Goal: Communication & Community: Answer question/provide support

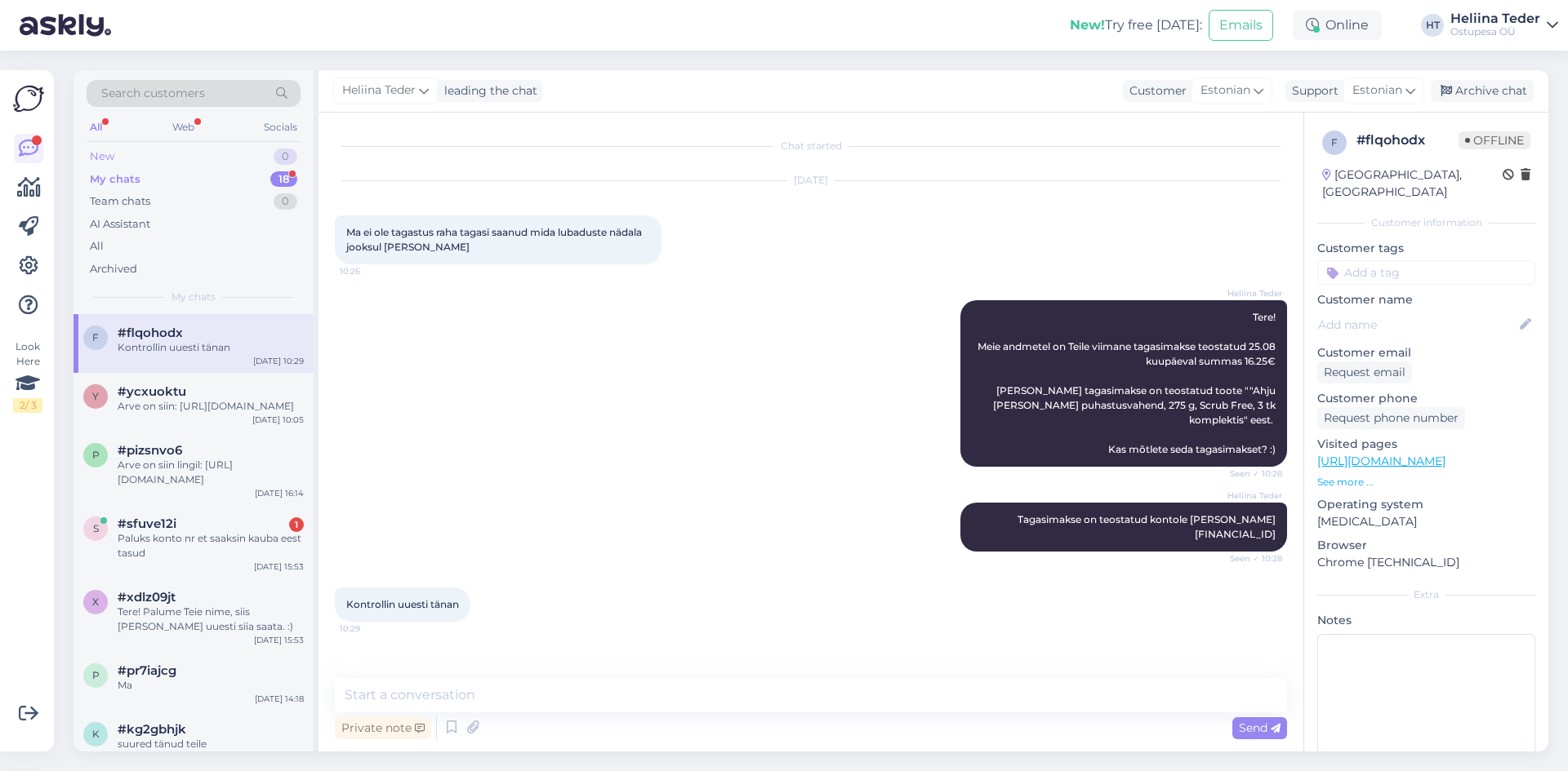
click at [122, 157] on div "New 0" at bounding box center [193, 156] width 214 height 23
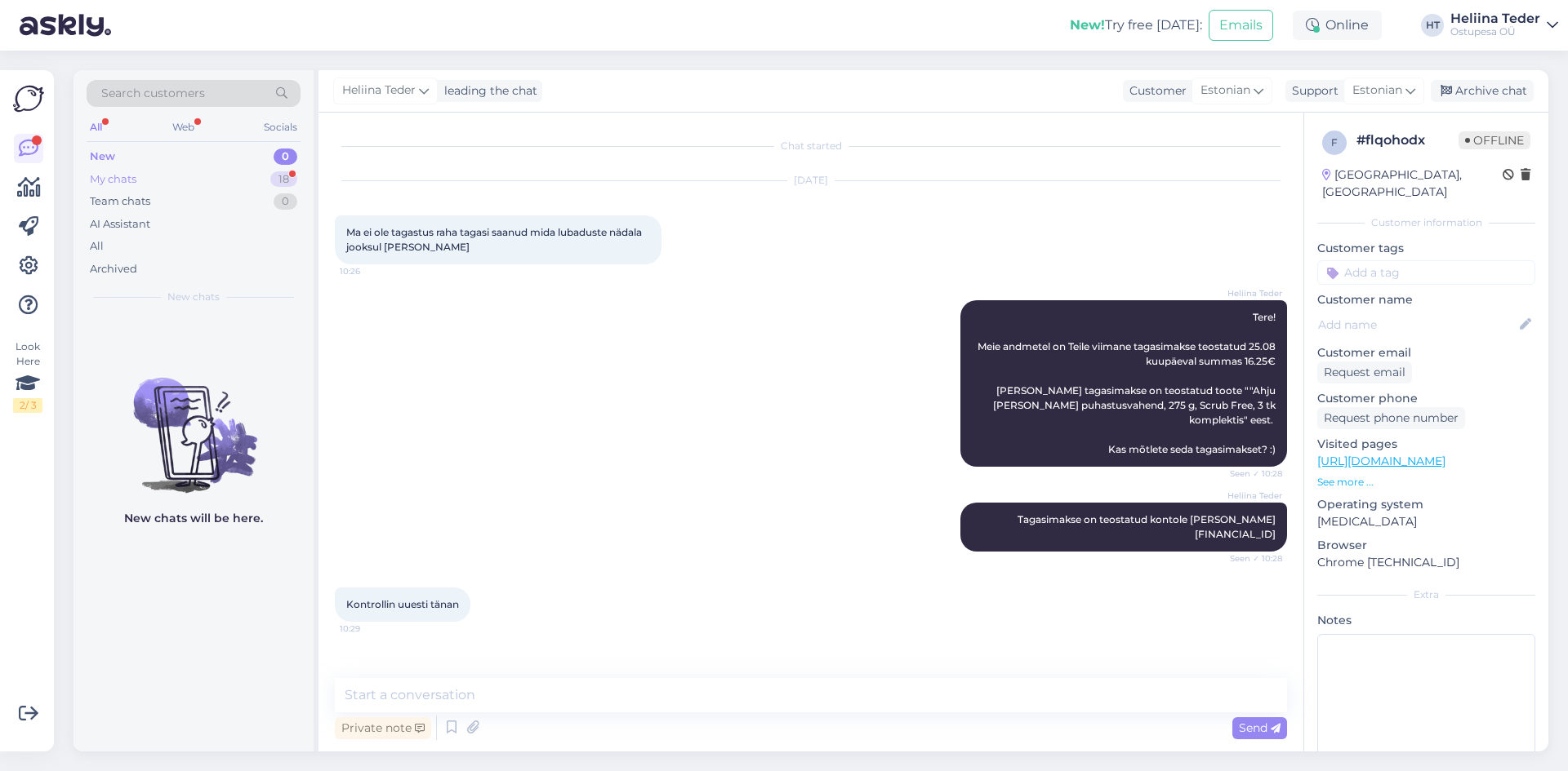
click at [154, 169] on div "My chats 18" at bounding box center [193, 180] width 214 height 23
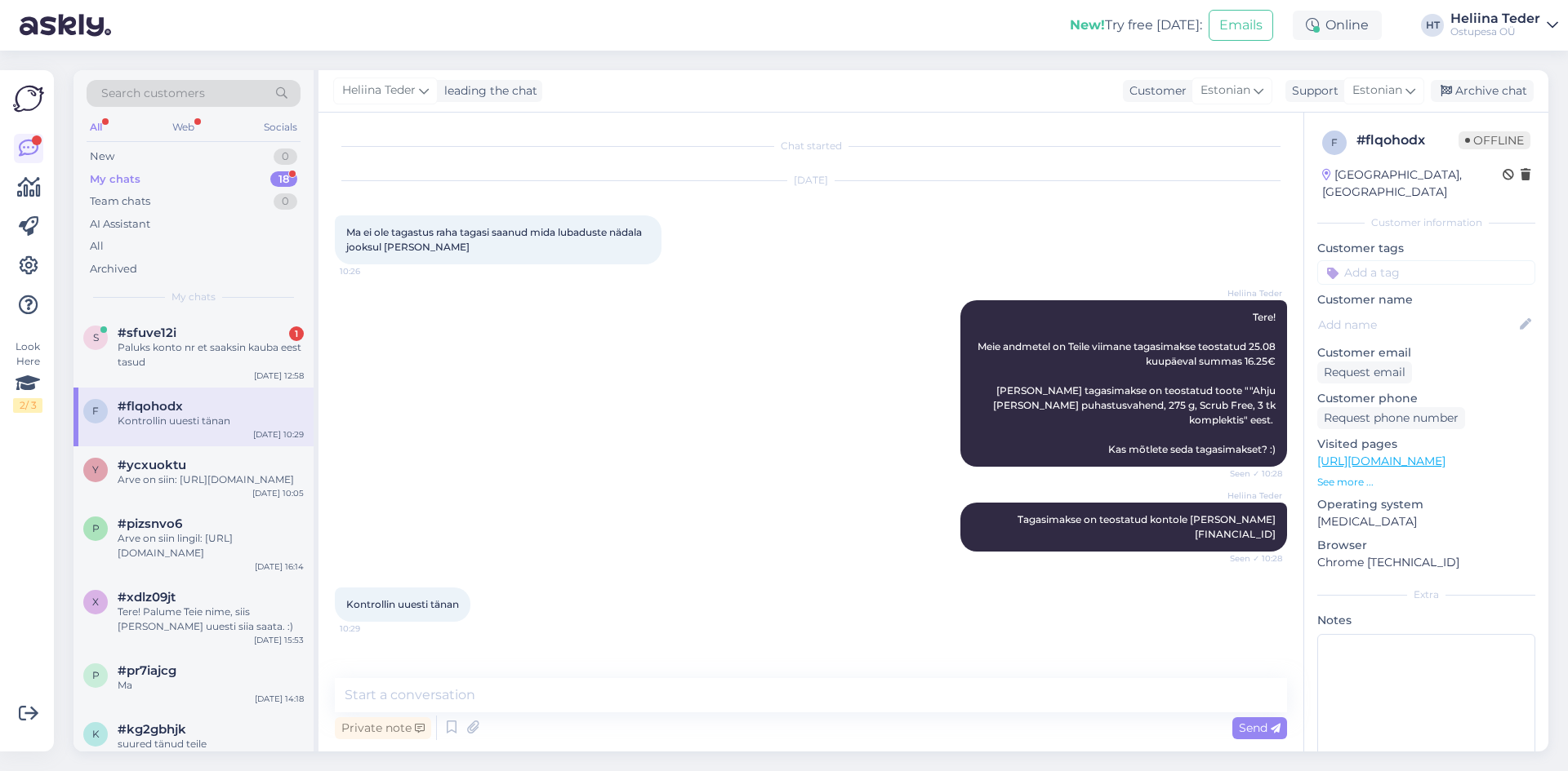
click at [159, 187] on div "My chats 18" at bounding box center [193, 180] width 214 height 23
click at [186, 361] on div "Paluks konto nr et saaksin kauba eest tasud" at bounding box center [211, 355] width 186 height 29
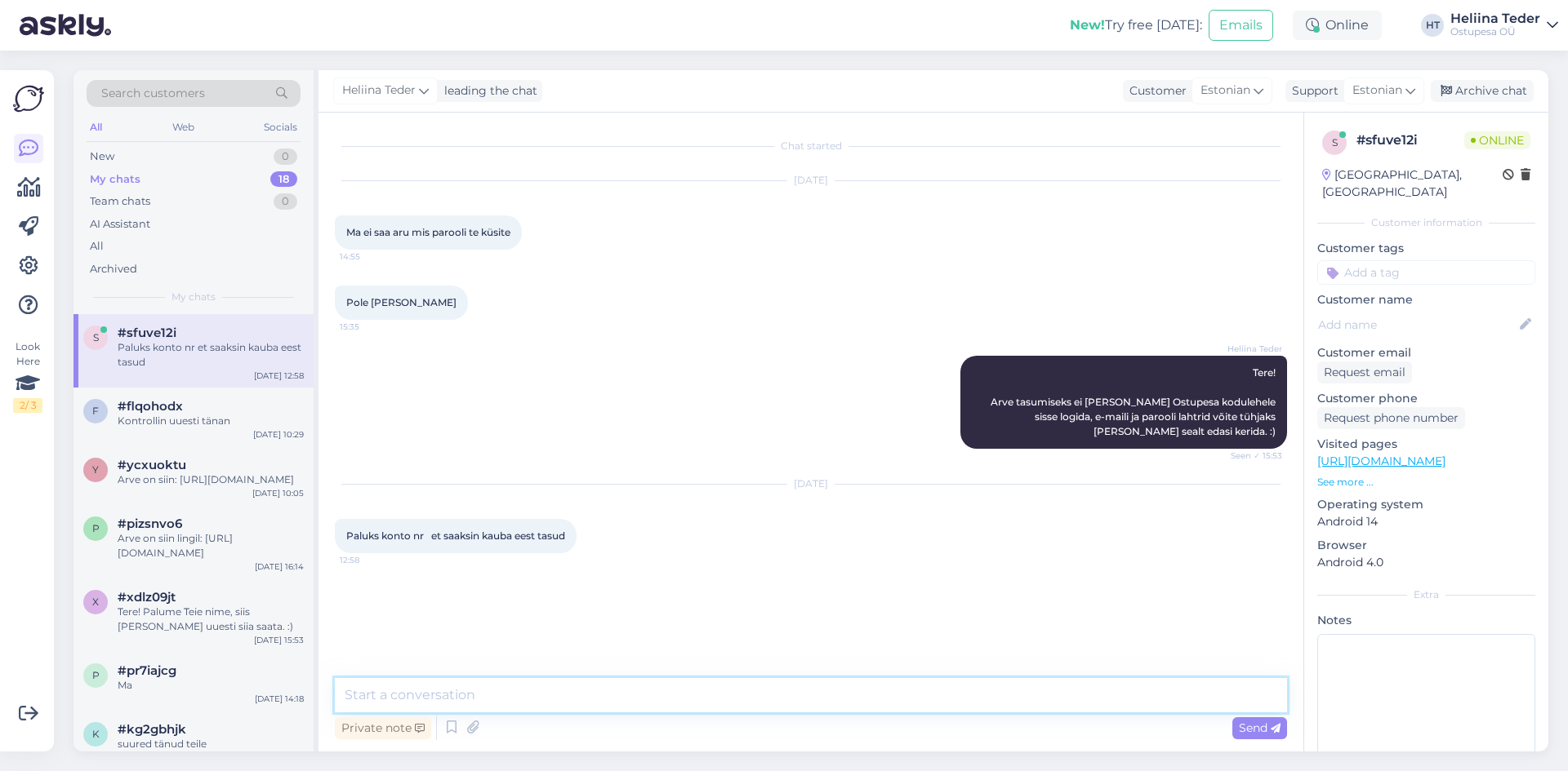
click at [464, 699] on textarea at bounding box center [811, 696] width 952 height 34
type textarea "Tere! Arve tasumine toimub makselingi kaudu! Palume [PERSON_NAME] nime, et saak…"
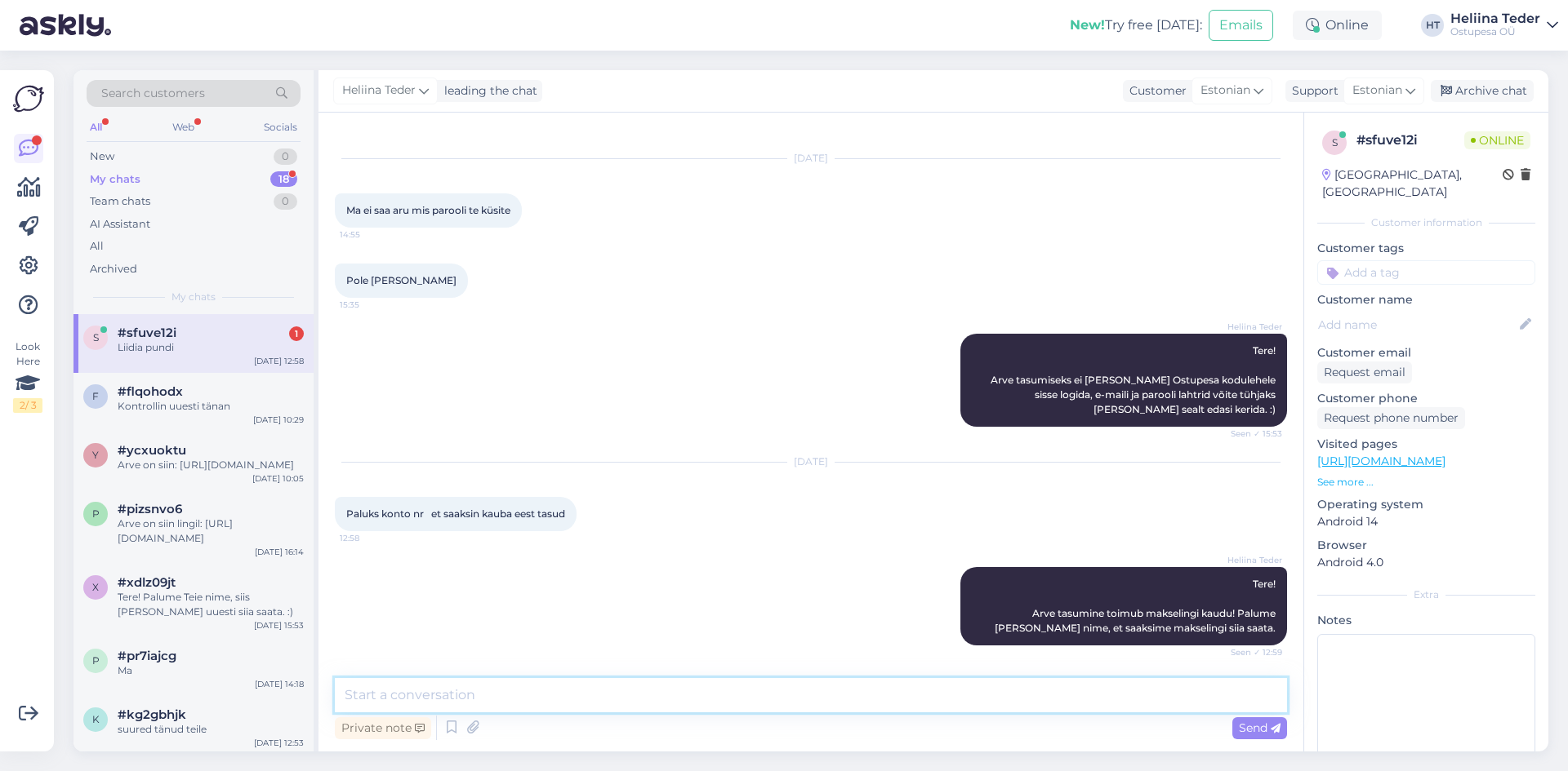
scroll to position [92, 0]
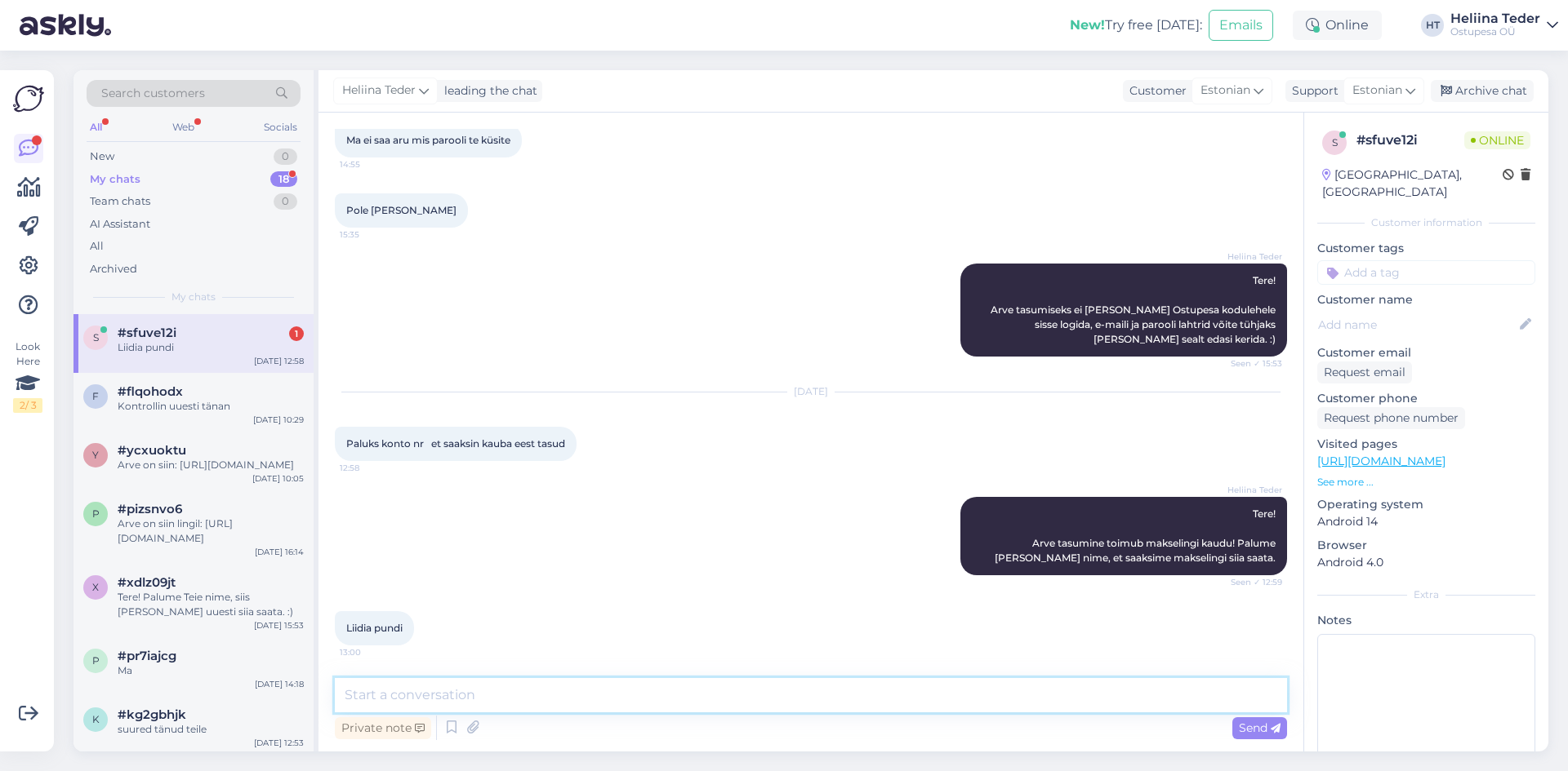
click at [424, 692] on textarea at bounding box center [811, 696] width 952 height 34
click at [477, 694] on textarea "Arve on siin lingil:" at bounding box center [811, 696] width 952 height 34
paste textarea "[URL][DOMAIN_NAME]"
type textarea "Arve on siin lingil: [URL][DOMAIN_NAME]"
click at [1272, 729] on icon at bounding box center [1275, 729] width 9 height 9
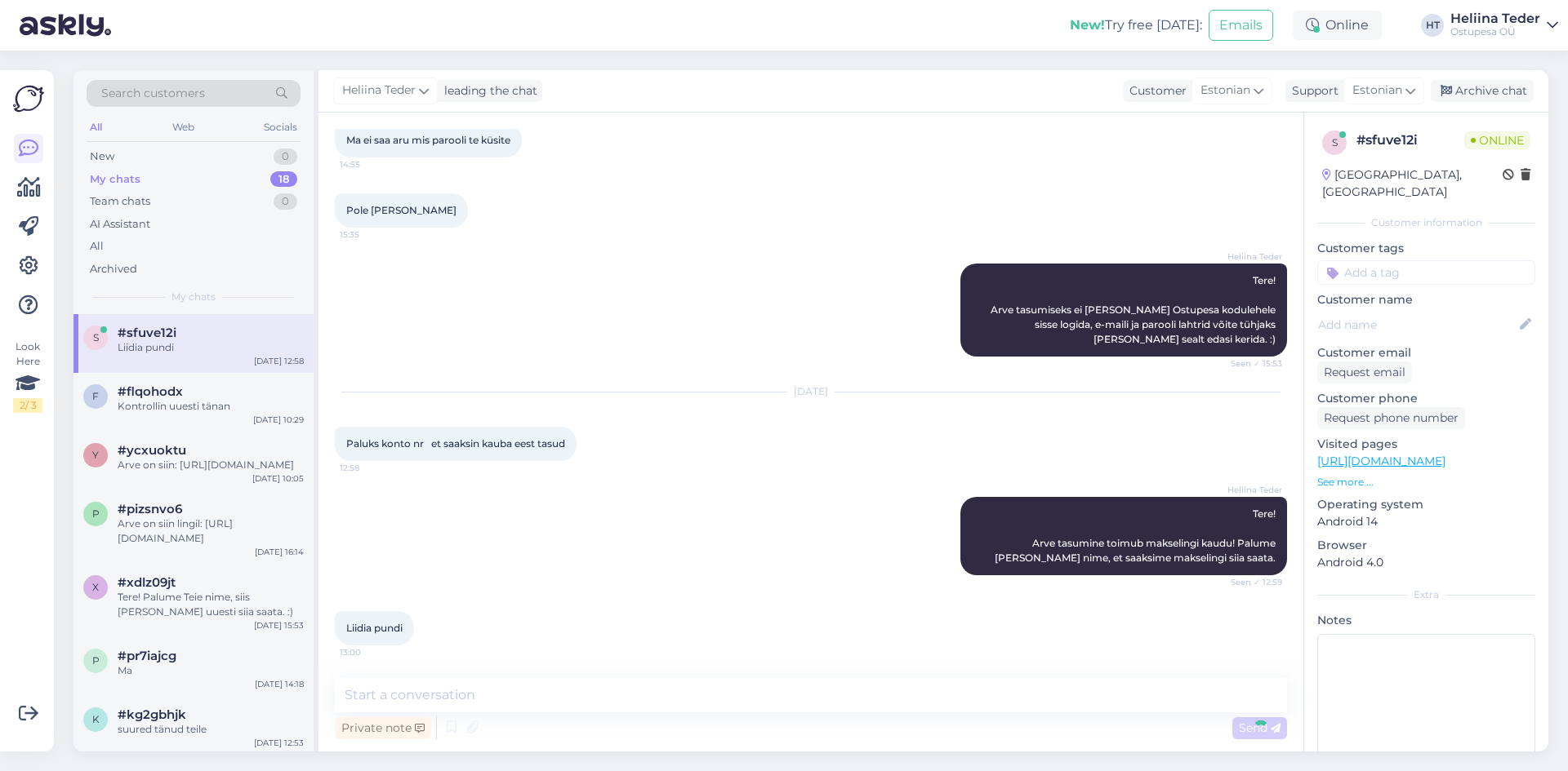
scroll to position [192, 0]
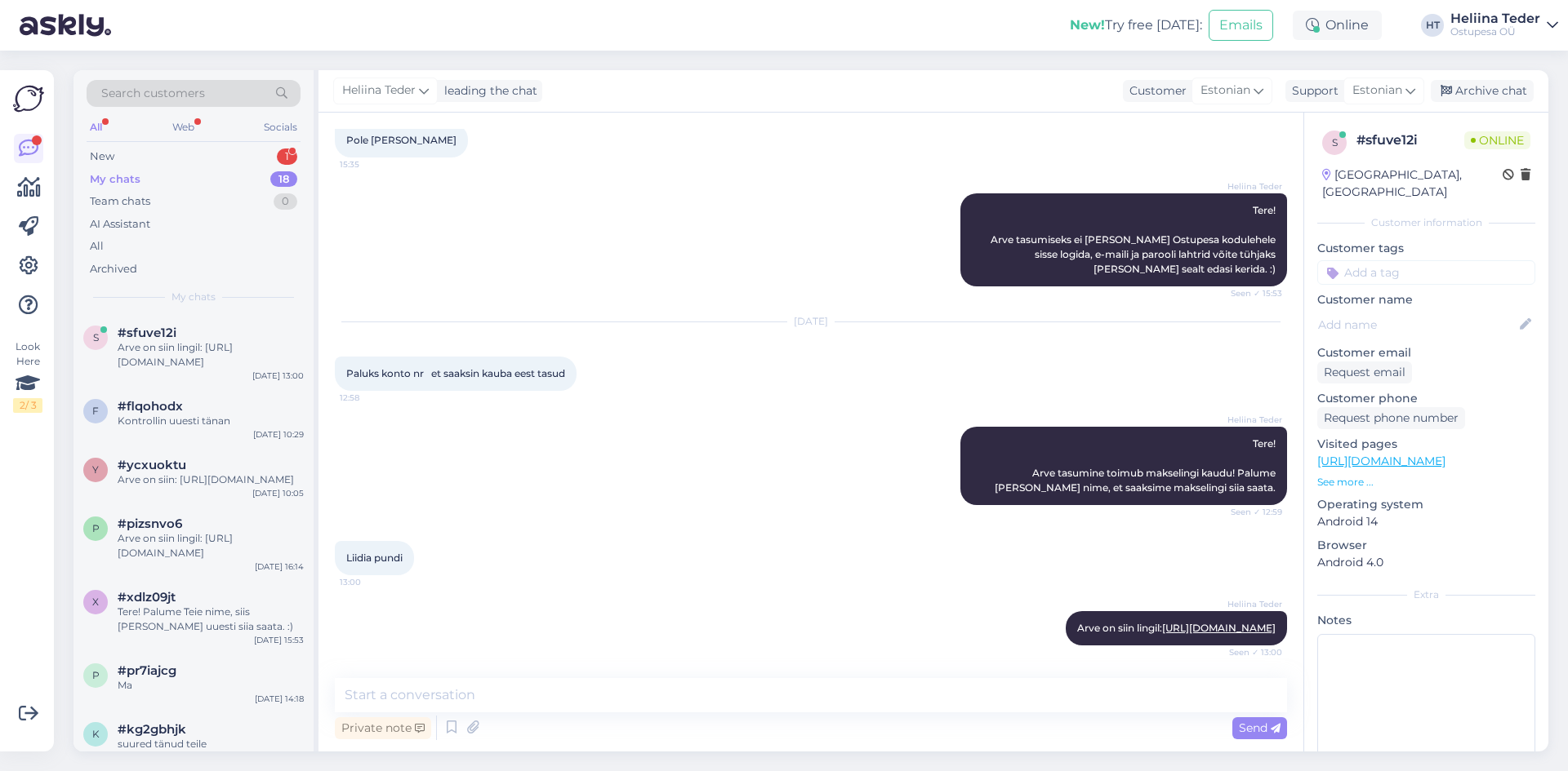
click at [146, 141] on div "All Web Socials" at bounding box center [193, 129] width 214 height 25
click at [147, 152] on div "New 1" at bounding box center [193, 156] width 214 height 23
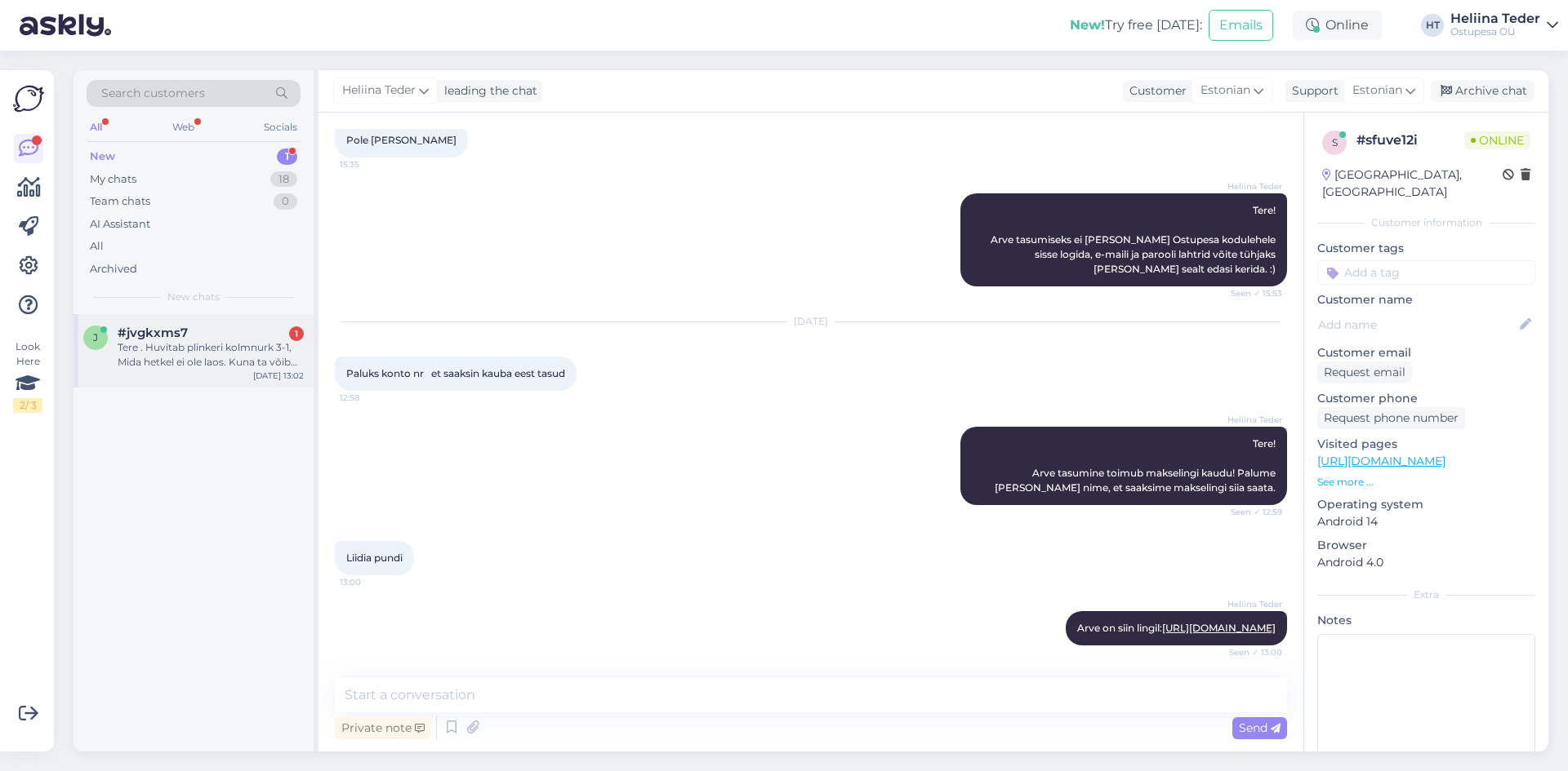
click at [200, 355] on div "Tere . Huvitab plinkeri kolmnurk 3-1, Mida hetkel ei ole laos. Kuna ta võib uue…" at bounding box center [211, 355] width 186 height 29
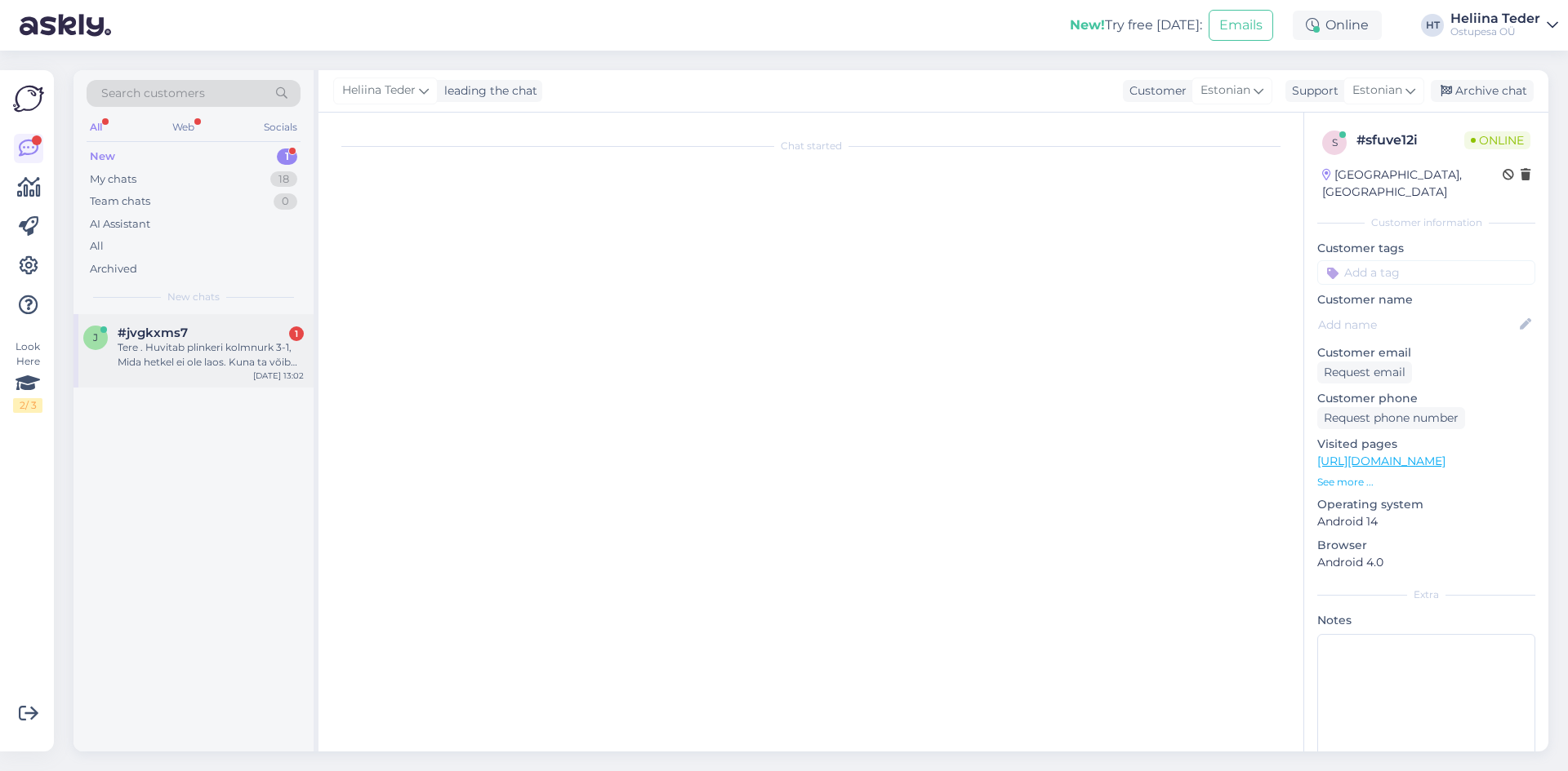
scroll to position [0, 0]
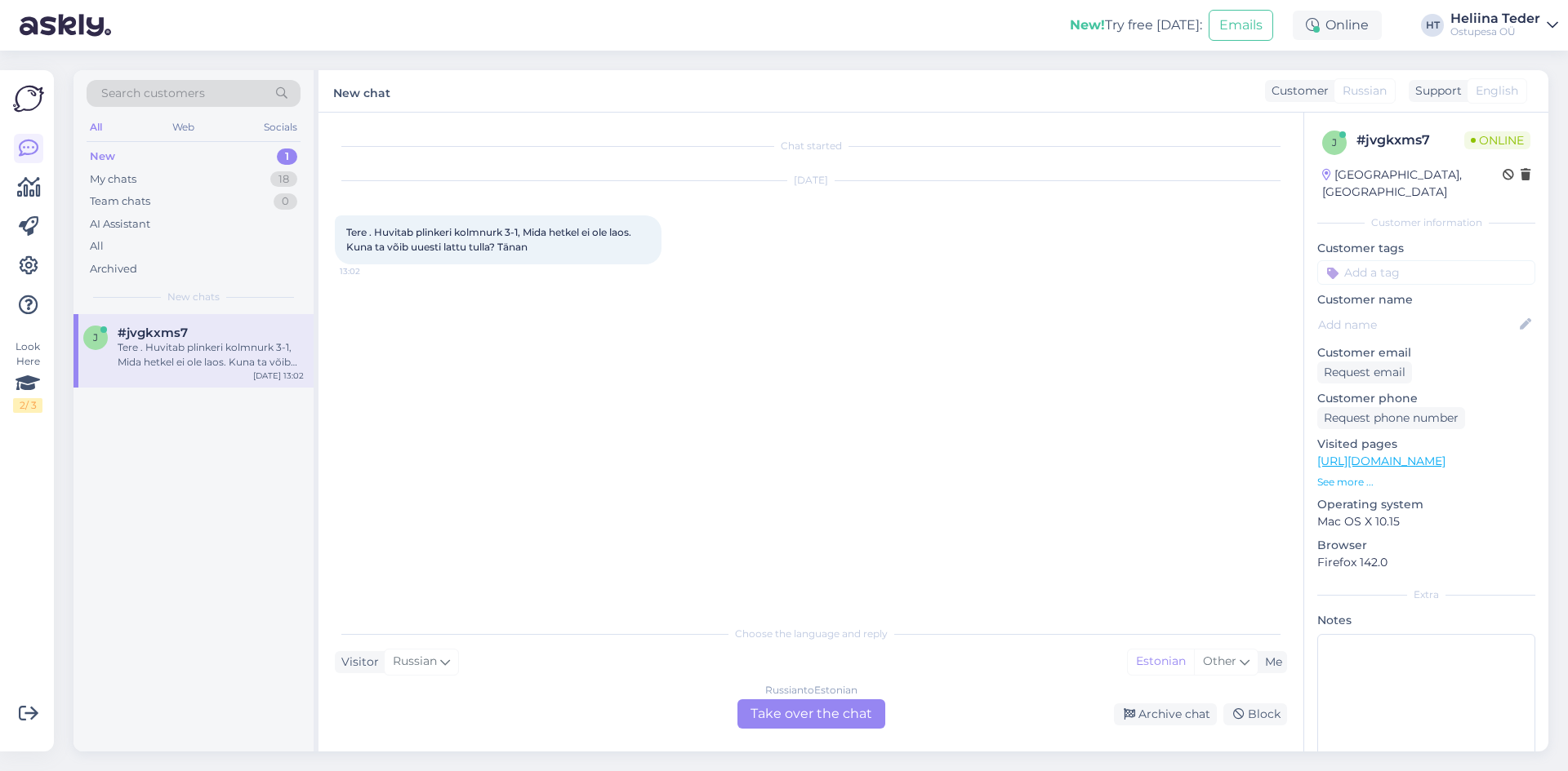
drag, startPoint x: 435, startPoint y: 227, endPoint x: 452, endPoint y: 233, distance: 18.0
click at [435, 226] on span "Tere . Huvitab plinkeri kolmnurk 3-1, Mida hetkel ei ole laos. Kuna ta võib uue…" at bounding box center [490, 239] width 287 height 27
click at [536, 244] on div "Tere . Huvitab plinkeri kolmnurk 3-1, Mida hetkel ei ole laos. Kuna ta võib uue…" at bounding box center [498, 240] width 327 height 49
click at [540, 245] on div "Tere . Huvitab plinkeri kolmnurk 3-1, Mida hetkel ei ole laos. Kuna ta võib uue…" at bounding box center [498, 240] width 327 height 49
click at [497, 249] on span "Tere . Huvitab plinkeri kolmnurk 3-1, Mida hetkel ei ole laos. Kuna ta võib uue…" at bounding box center [490, 239] width 287 height 27
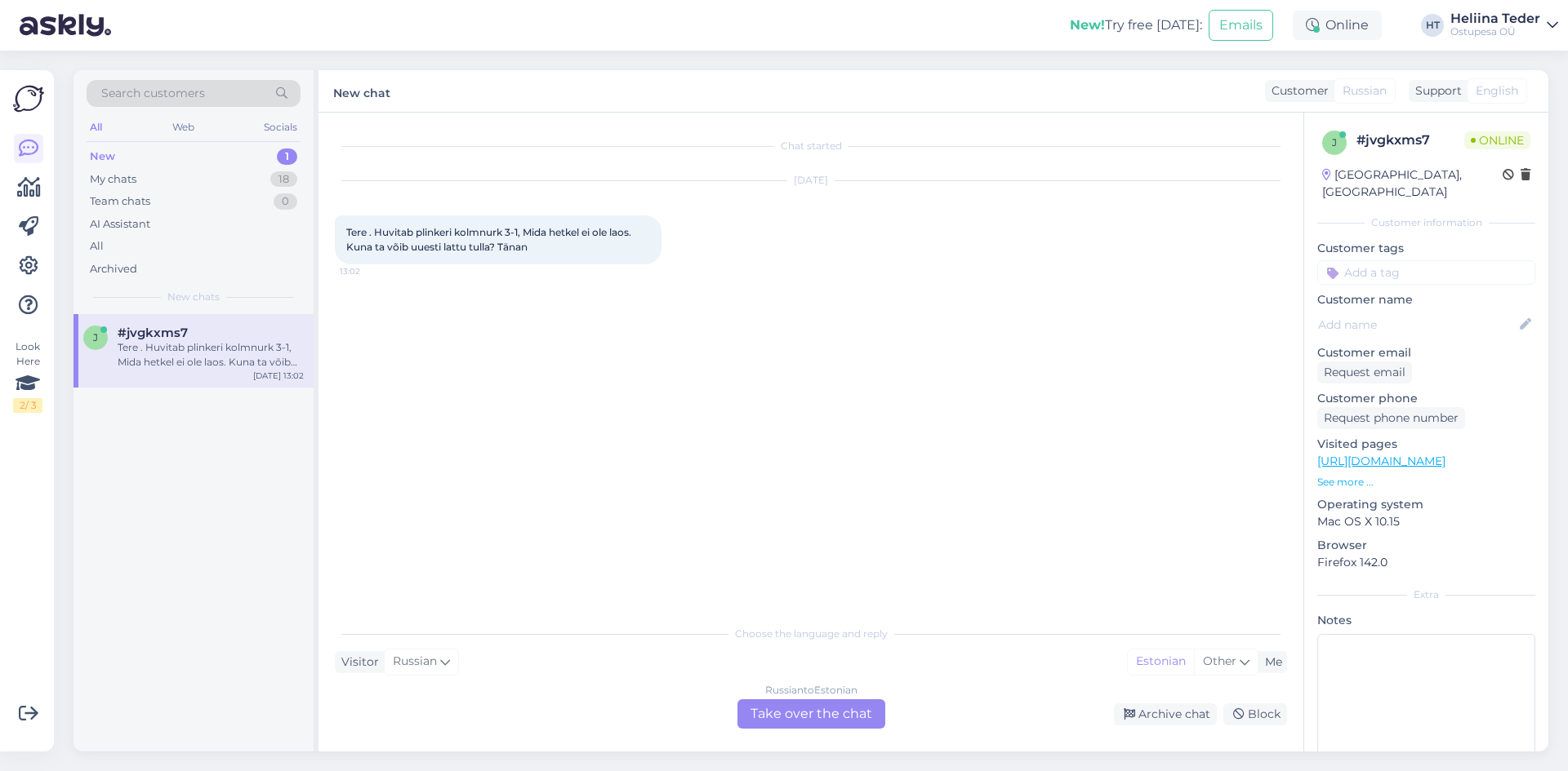
click at [562, 228] on span "Tere . Huvitab plinkeri kolmnurk 3-1, Mida hetkel ei ole laos. Kuna ta võib uue…" at bounding box center [490, 239] width 287 height 27
click at [573, 232] on span "Tere . Huvitab plinkeri kolmnurk 3-1, Mida hetkel ei ole laos. Kuna ta võib uue…" at bounding box center [490, 239] width 287 height 27
click at [787, 713] on div "Russian to Estonian Take over the chat" at bounding box center [811, 714] width 148 height 29
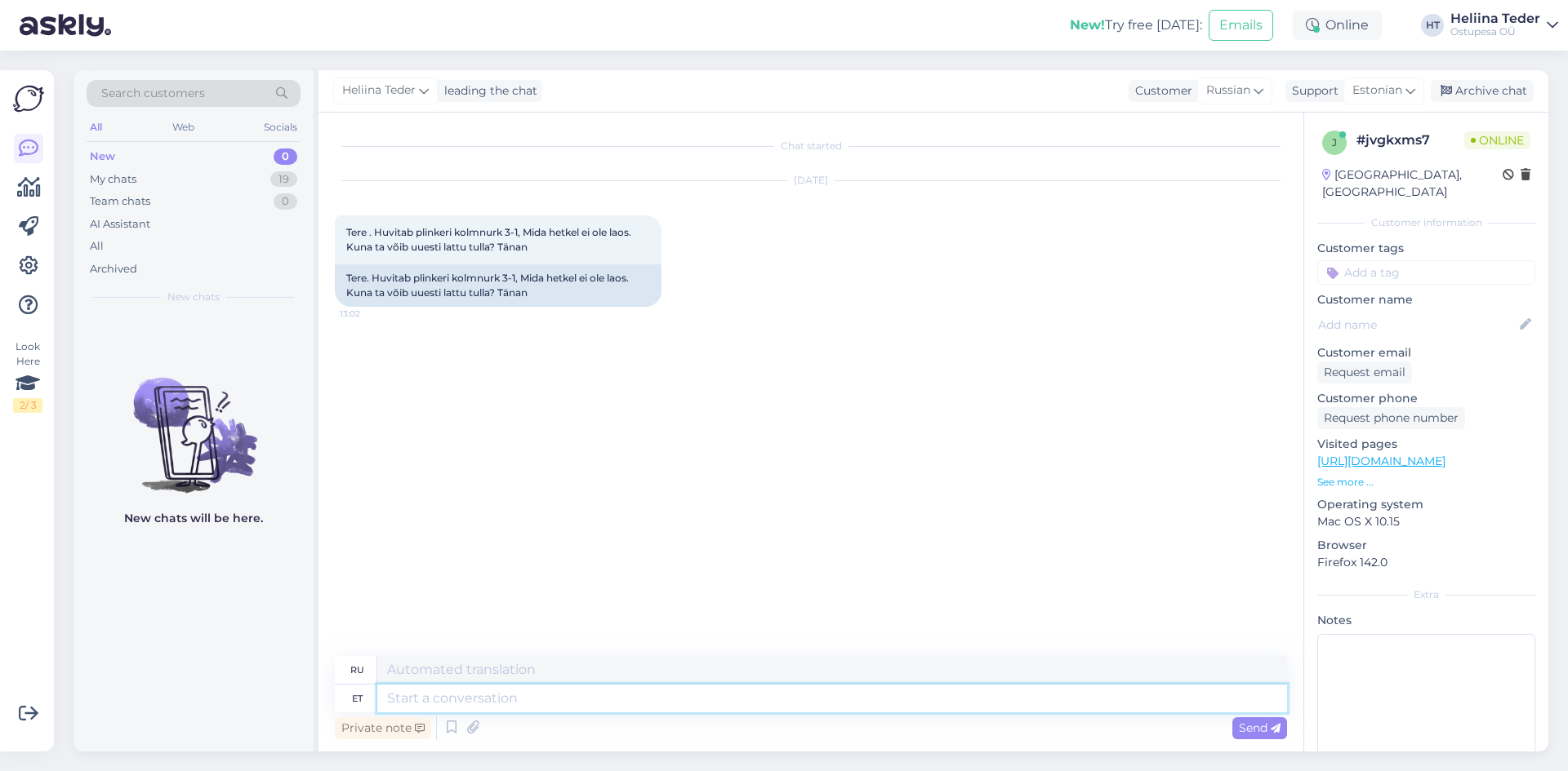
click at [433, 701] on textarea at bounding box center [832, 699] width 910 height 27
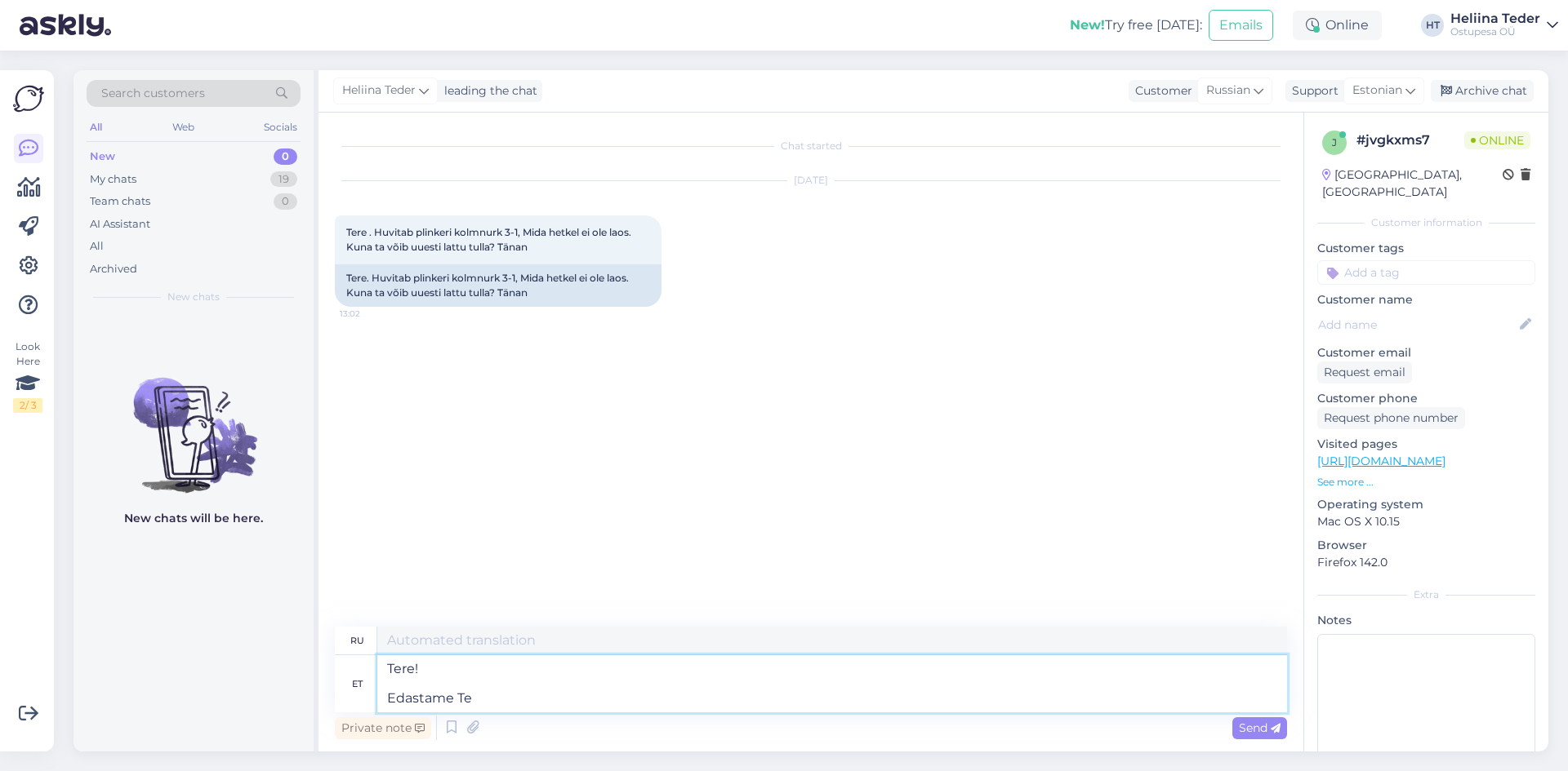
type textarea "Tere! Edastame Tei"
type textarea "Привет! Пересылка"
type textarea "Tere! Edastame Teie"
type textarea "Здравствуйте! Мы пересылаем ваш"
type textarea "Tere! Edastame Teie soovi m"
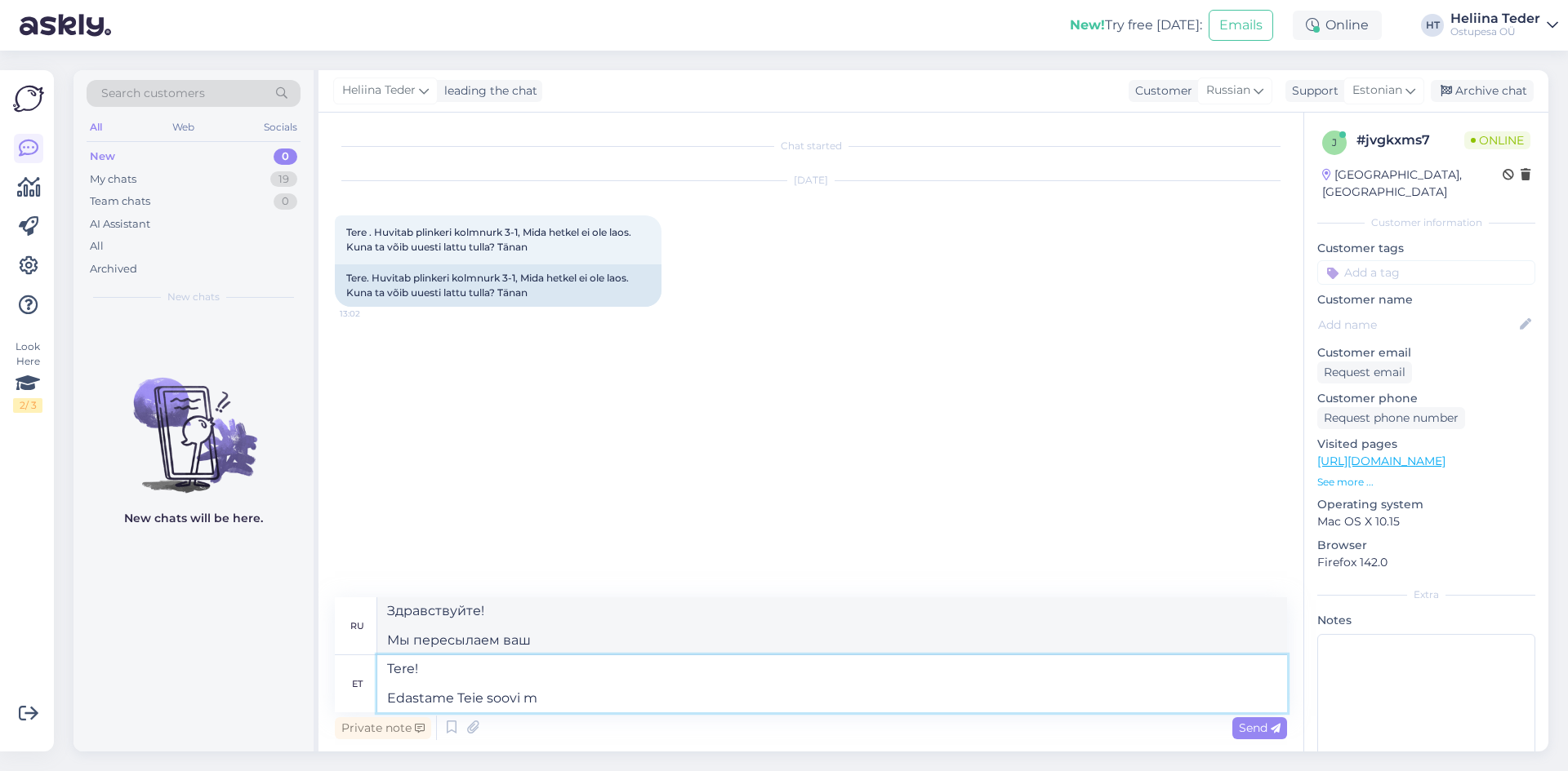
type textarea "Здравствуйте! Мы перешлем ваш запрос."
type textarea "Tere! Edastame Teie soovi müügitiimile."
type textarea "Здравствуйте! Мы передадим ваш запрос в отдел продаж."
type textarea "Tere! Edastame Teie soovi müügitiimile. Võimalusel l"
type textarea "Здравствуйте! Мы передадим ваш запрос в отдел продаж. Если возможно."
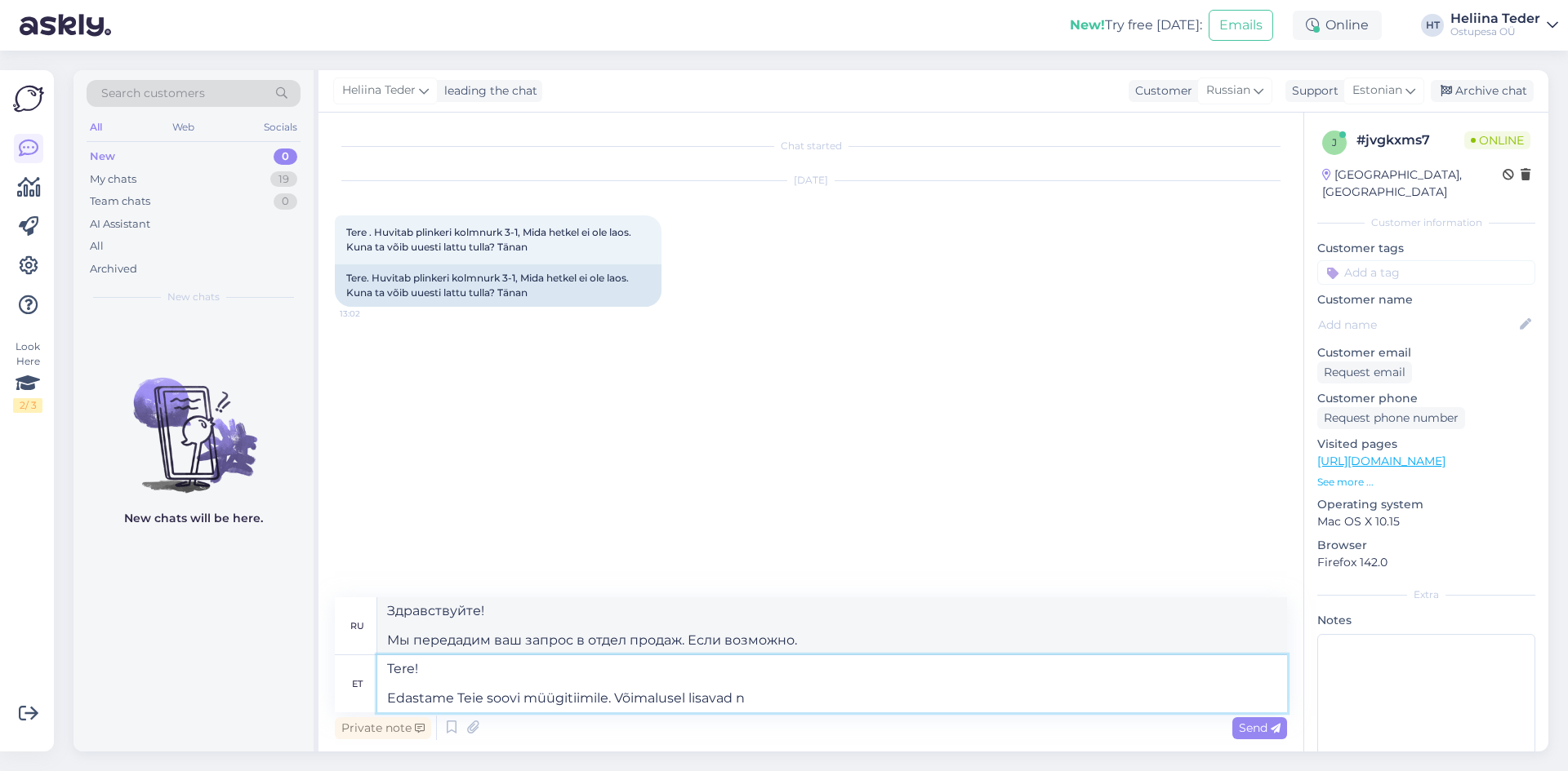
type textarea "Tere! Edastame Teie soovi müügitiimile. Võimalusel lisavad na"
type textarea "Здравствуйте! Мы передадим ваш запрос в отдел продаж. Если возможно, мы добавим"
type textarea "Tere! Edastame Teie soovi müügitiimile. Võimalusel lisavad nad toot"
type textarea "Здравствуйте! Мы передадим ваш запрос в отдел продаж. Если возможно, они добавят"
type textarea "Tere! Edastame Teie soovi müügitiimile. Võimalusel lisavad nad toote"
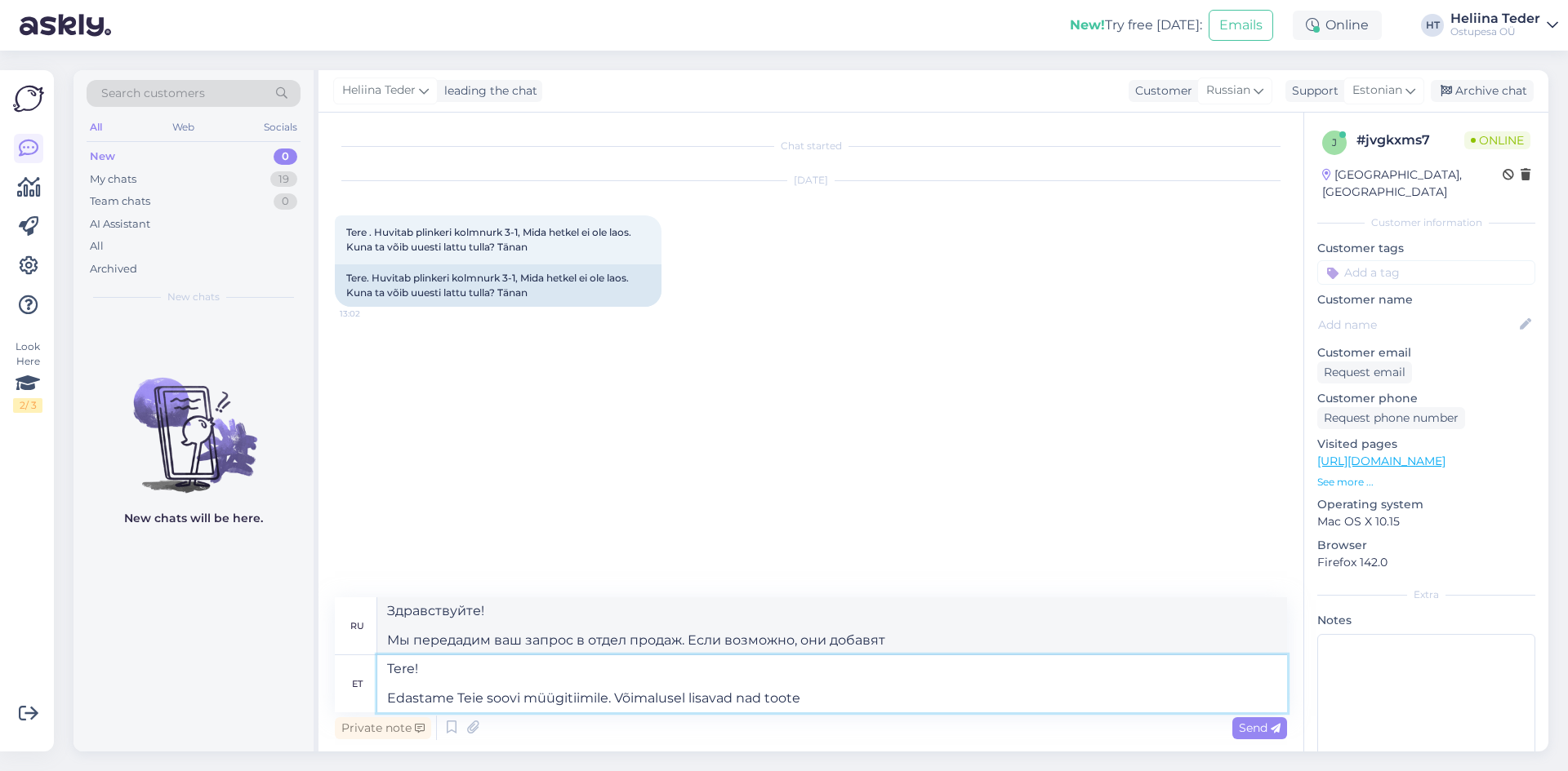
type textarea "Здравствуйте! Мы передадим ваш запрос в отдел продаж. Если возможно, они добавя…"
type textarea "Tere! Edastame Teie soovi müügitiimile. Võimalusel lisavad nad toote ettetellim…"
type textarea "Здравствуйте! Мы передадим ваш запрос в отдел продаж. Если возможно, товар буде…"
type textarea "Tere! Edastame Teie soovi müügitiimile. Võimalusel lisavad nad toote meie"
type textarea "Здравствуйте! Мы передадим ваш запрос в отдел продаж. Если возможно, они добавя…"
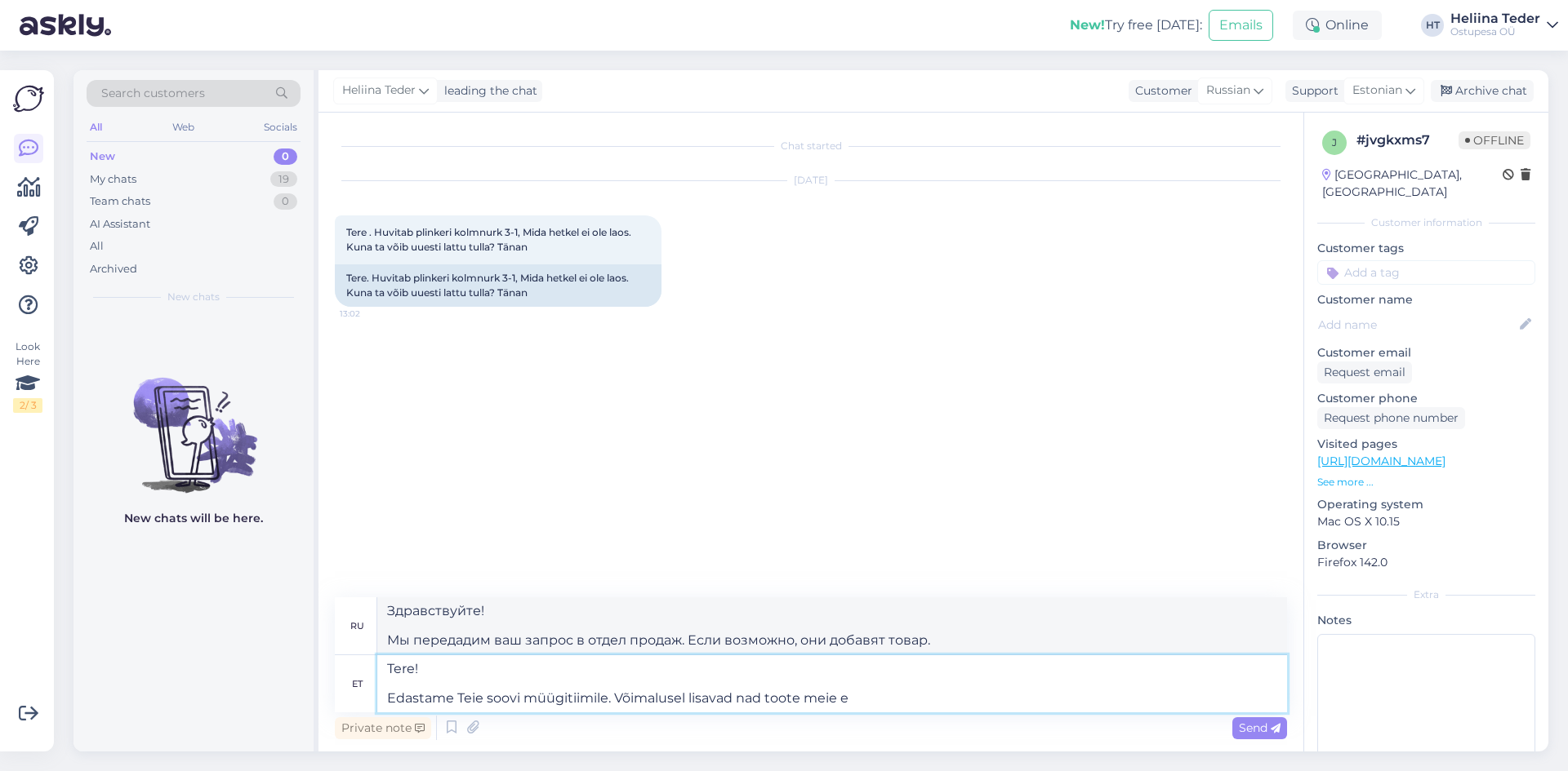
type textarea "Tere! Edastame Teie soovi müügitiimile. Võimalusel lisavad nad toote meie e-"
type textarea "Здравствуйте! Мы передадим ваш запрос в отдел продаж. Если возможно, они добавя…"
type textarea "Tere! Edastame Teie soovi müügitiimile. Võimalusel lisavad nad toote meie e-poo…"
type textarea "Здравствуйте! Мы передадим ваш запрос в отдел продаж. Если это возможно, товар …"
type textarea "Tere! Edastame Teie soovi müügitiimile. Võimalusel lisavad nad toote meie e-poo…"
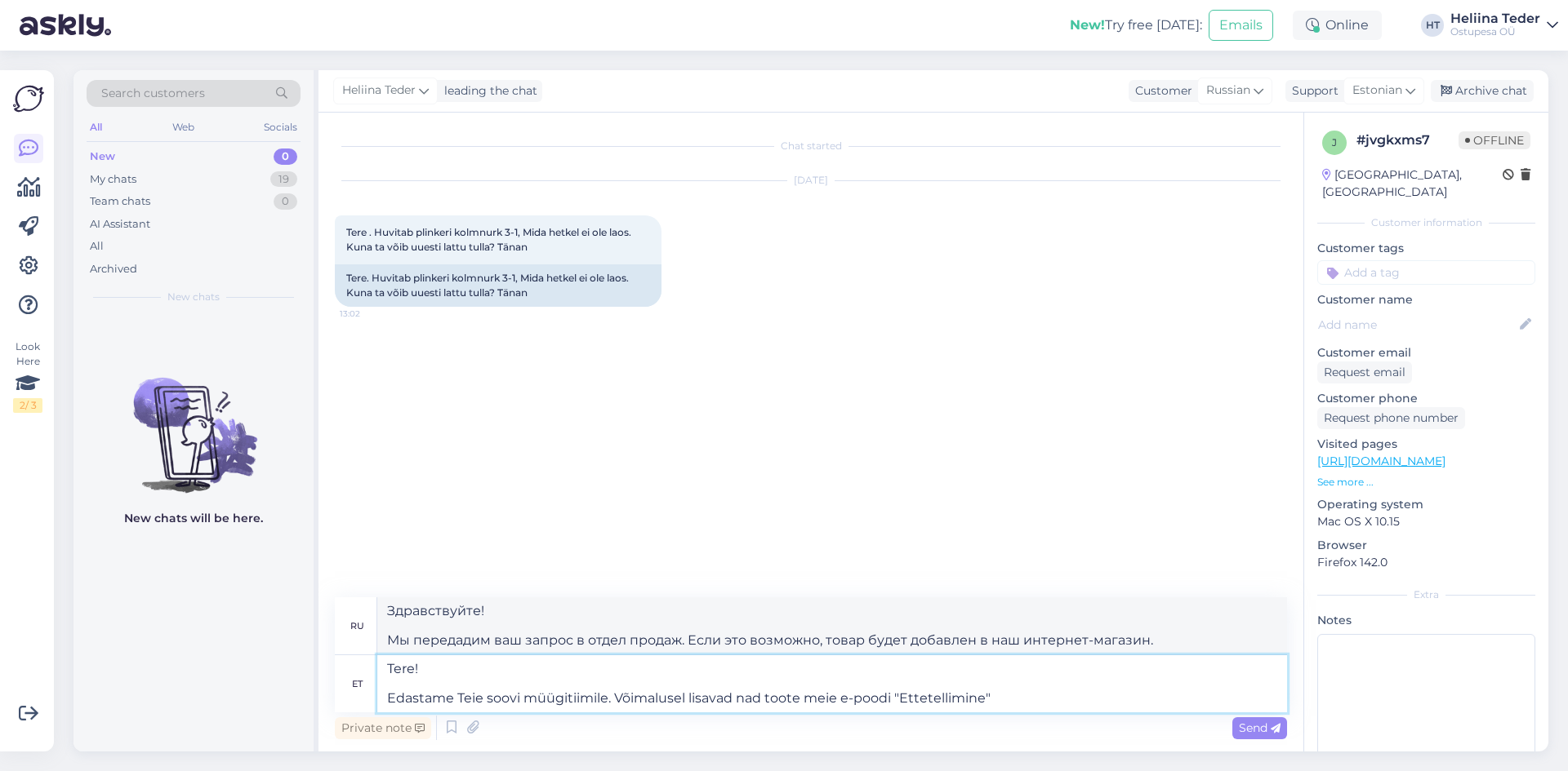
type textarea "Здравствуйте! Мы передадим ваш запрос в отдел продаж. Если возможно, товар буде…"
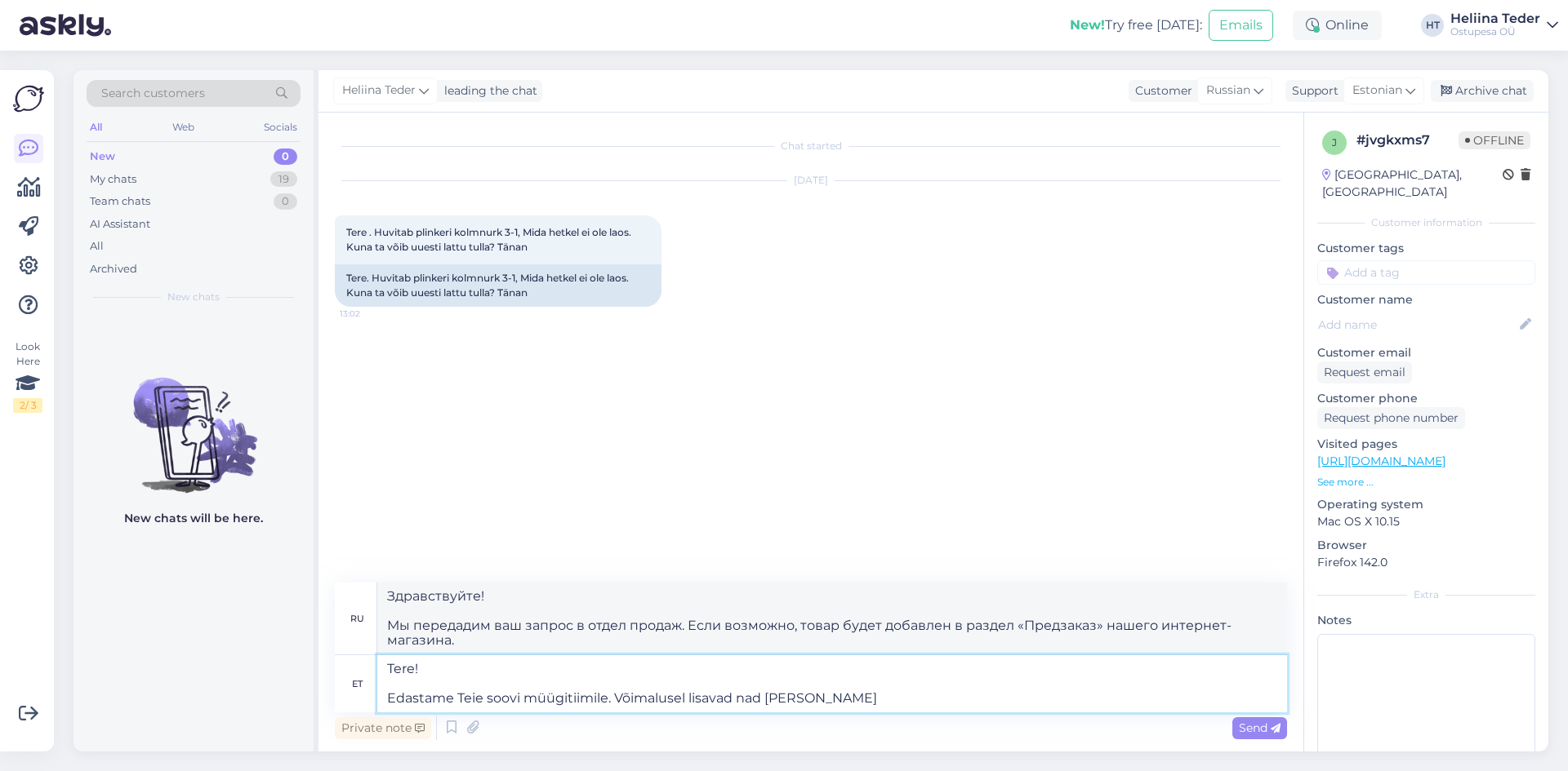
type textarea "Tere! Edastame Teie soovi müügitiimile. Võimalusel lisavad nad toote me"
type textarea "Здравствуйте! Мы передадим ваш запрос в отдел продаж. Если возможно, они добавя…"
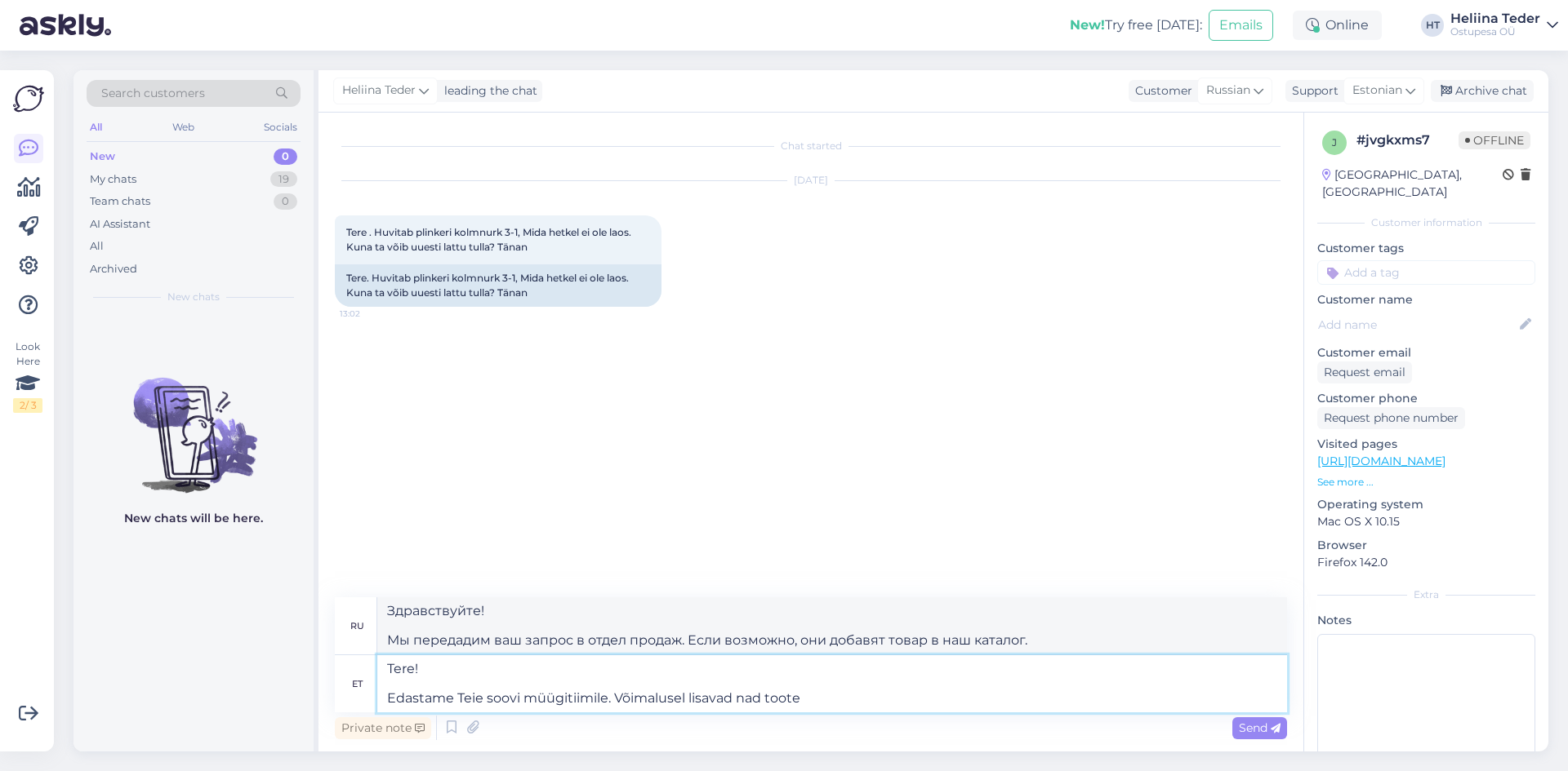
type textarea "Tere! Edastame Teie soovi müügitiimile. Võimalusel lisavad nad toote"
type textarea "Здравствуйте! Мы передадим ваш запрос в отдел продаж. Если возможно, они добавя…"
type textarea "Tere! Edastame Teie soovi müügitiimile. Võimalusel lisavad nad toote ettetellim…"
type textarea "Здравствуйте! Мы передадим ваш запрос в отдел продаж. Если возможно, товар буде…"
type textarea "Tere! Edastame Teie soovi müügitiimile. Võimalusel lisavad nad toote ettetellim…"
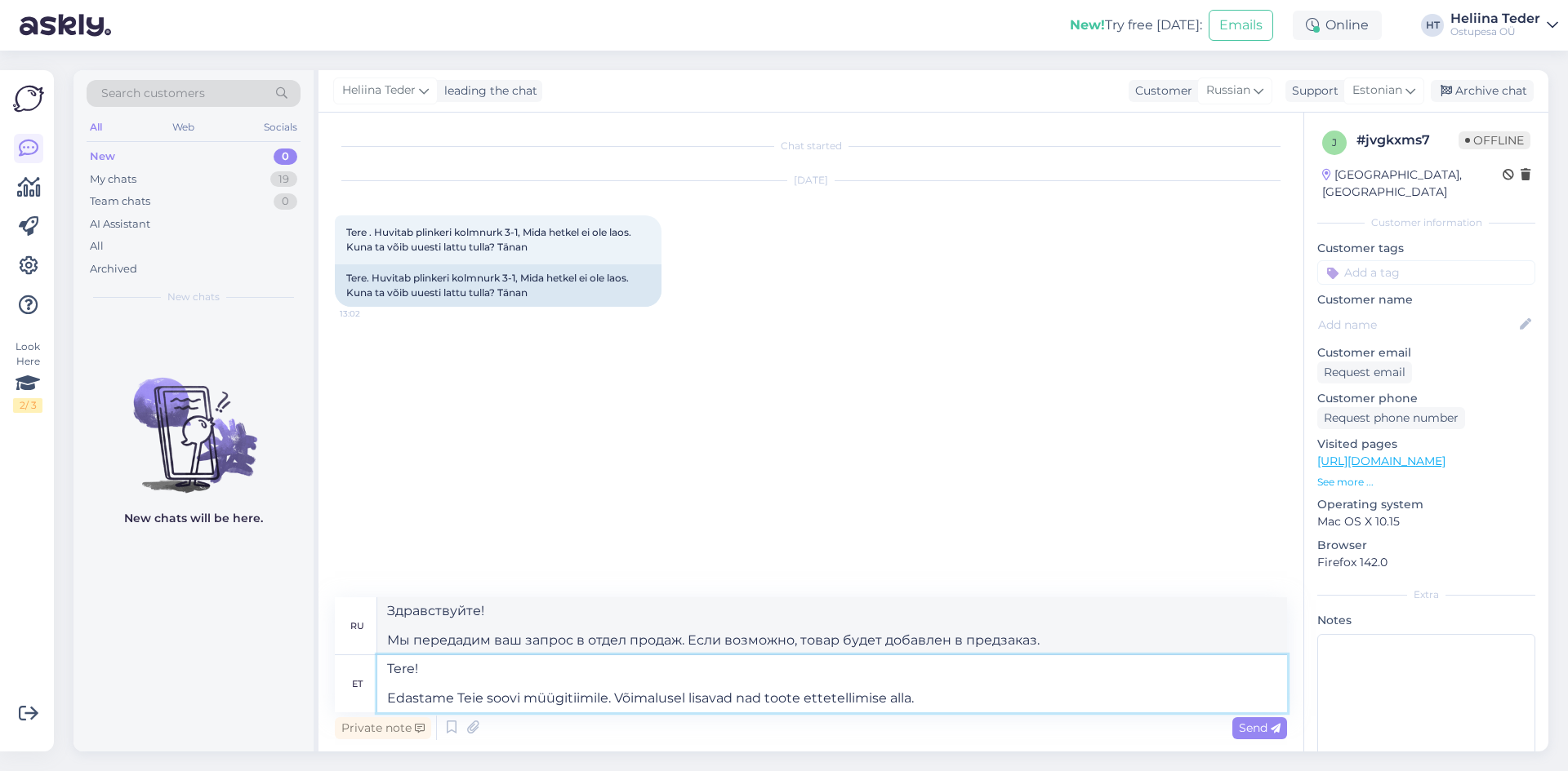
type textarea "Здравствуйте! Мы передадим ваш запрос в отдел продаж. Если возможно, они добавя…"
type textarea "Tere! Edastame Teie soovi müügitiimile. Võimalusel lisavad nad toote ettetellim…"
type textarea "Здравствуйте! Мы передадим ваш запрос в отдел продаж. Если возможно, товар буде…"
type textarea "Tere! Edastame Teie soovi müügitiimile. Võimalusel lisavad nad toote ettetellim…"
type textarea "Здравствуйте! Мы передадим ваш запрос в отдел продаж. Если возможно, они добавя…"
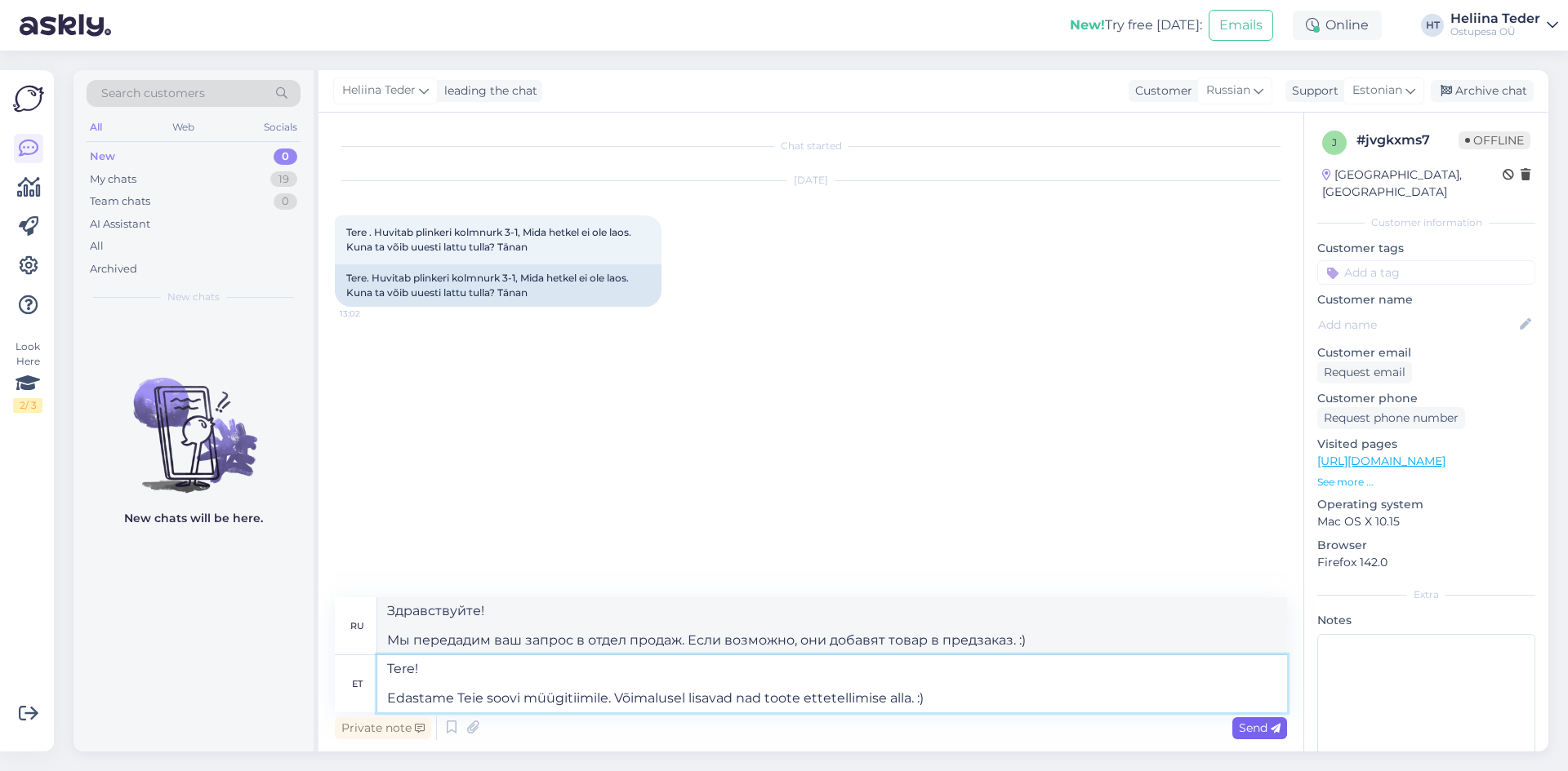
type textarea "Tere! Edastame Teie soovi müügitiimile. Võimalusel lisavad nad toote ettetellim…"
click at [1271, 733] on icon at bounding box center [1275, 729] width 9 height 9
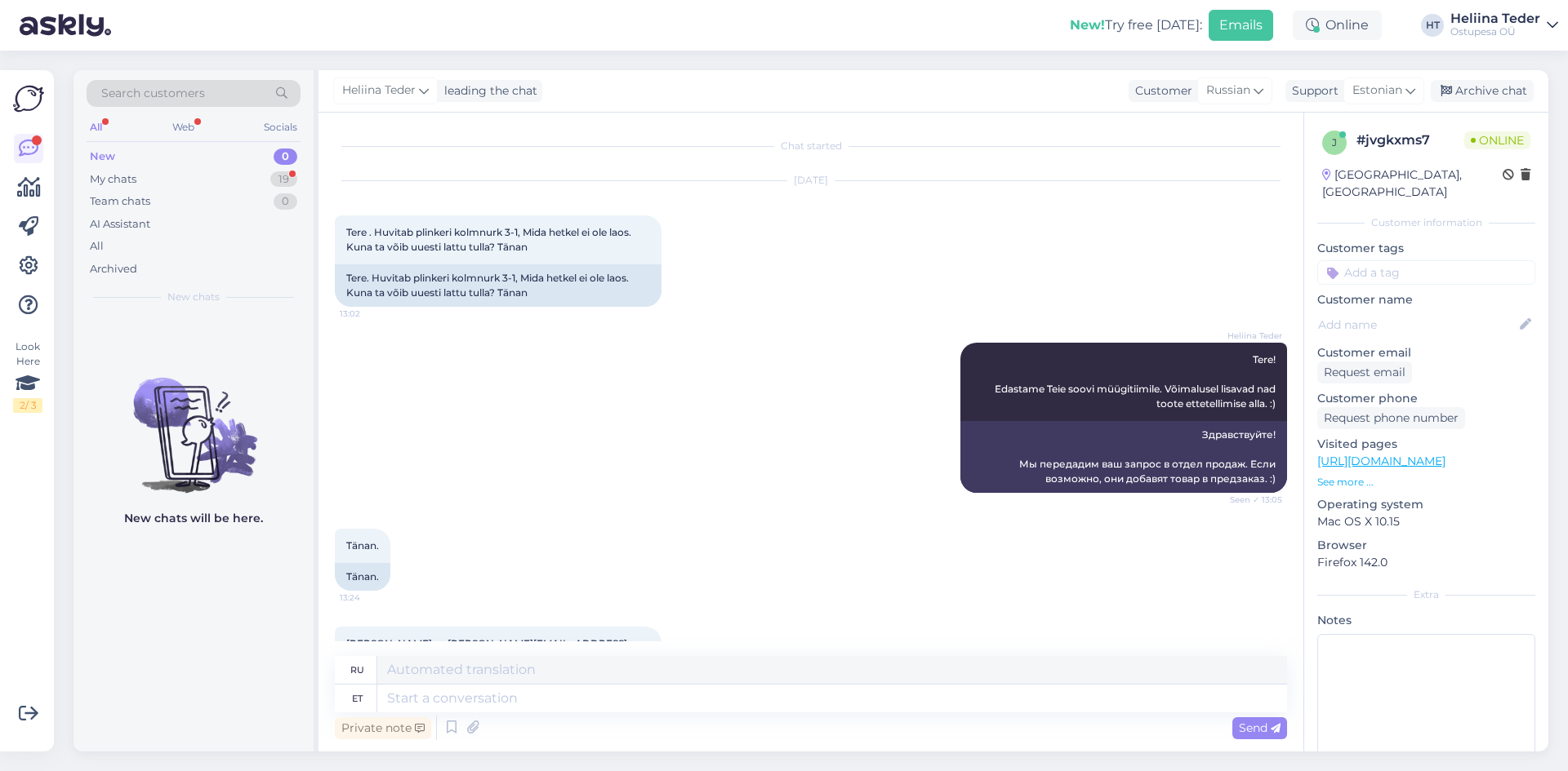
scroll to position [153, 0]
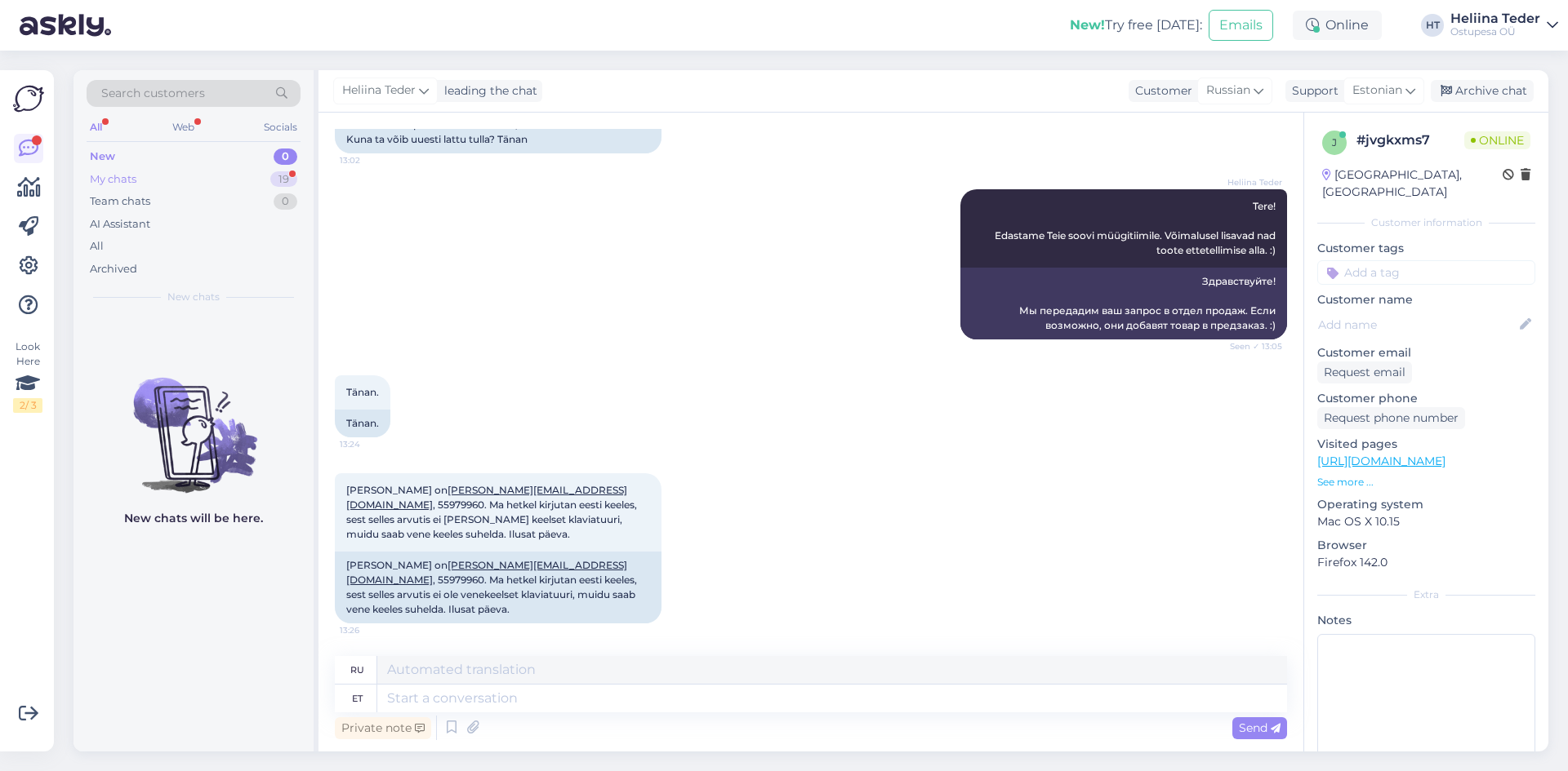
click at [110, 175] on div "My chats" at bounding box center [112, 179] width 46 height 16
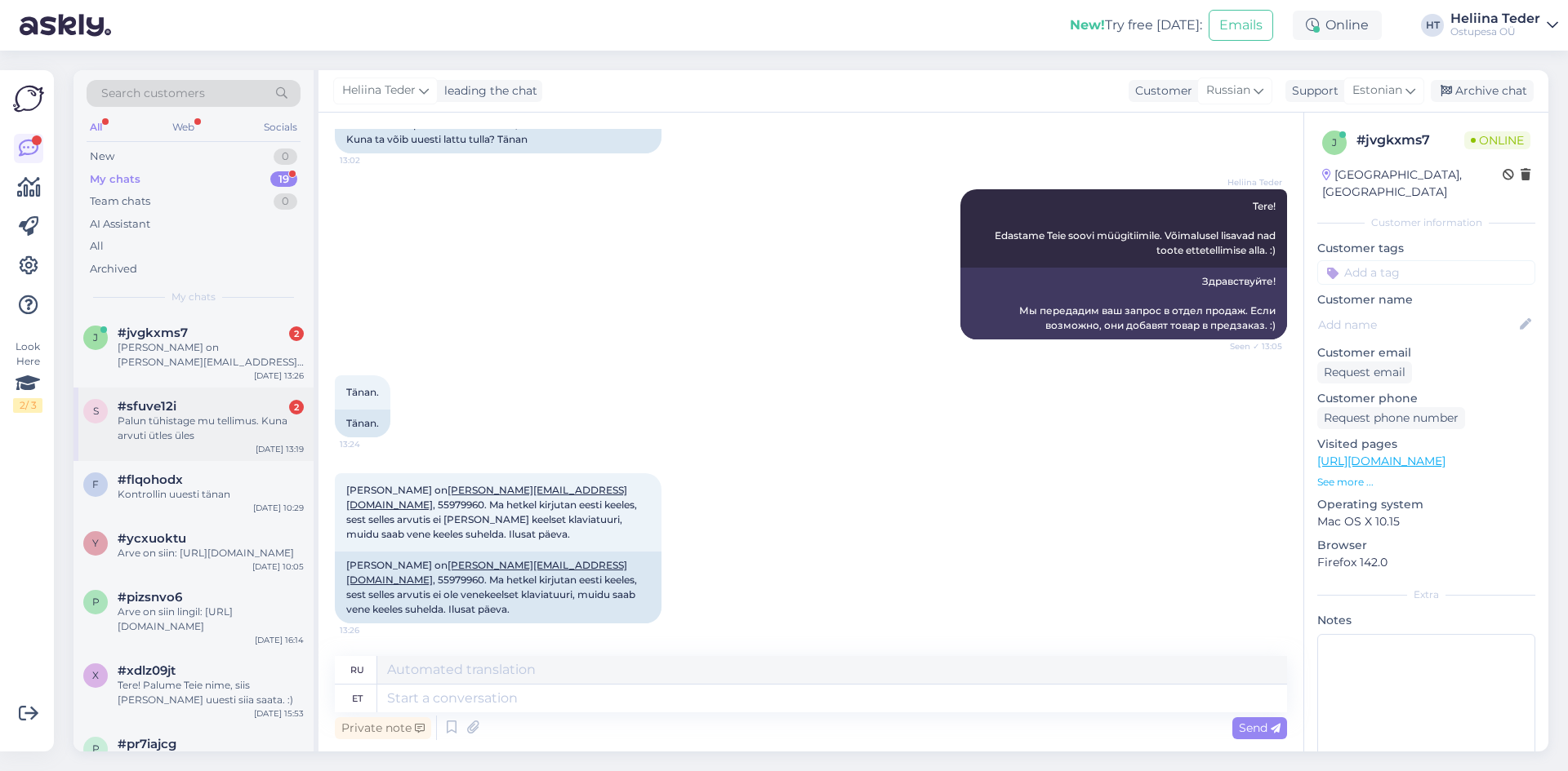
click at [187, 440] on div "Palun tühistage mu tellimus. Kuna arvuti ütles üles" at bounding box center [211, 428] width 186 height 29
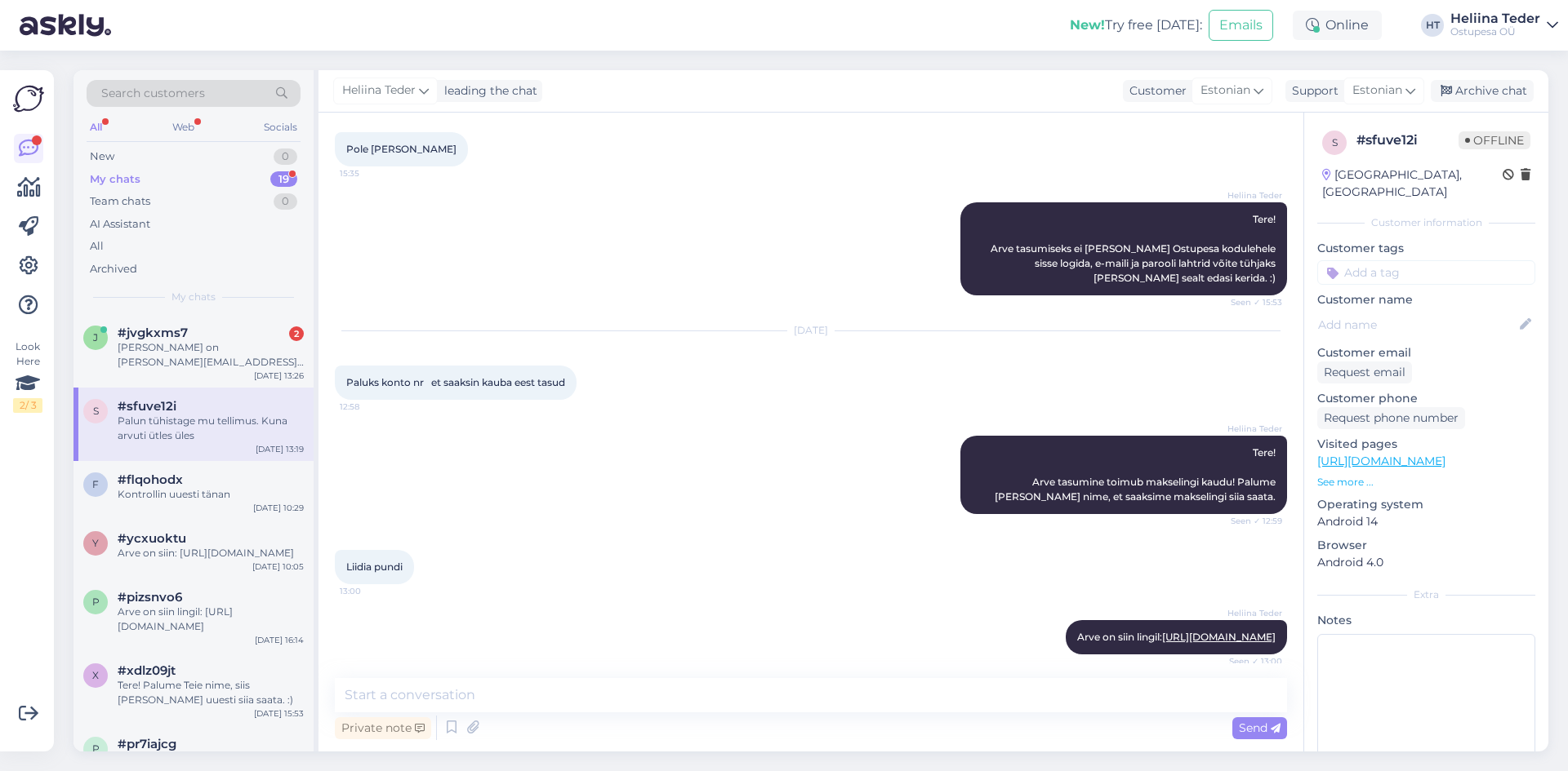
scroll to position [332, 0]
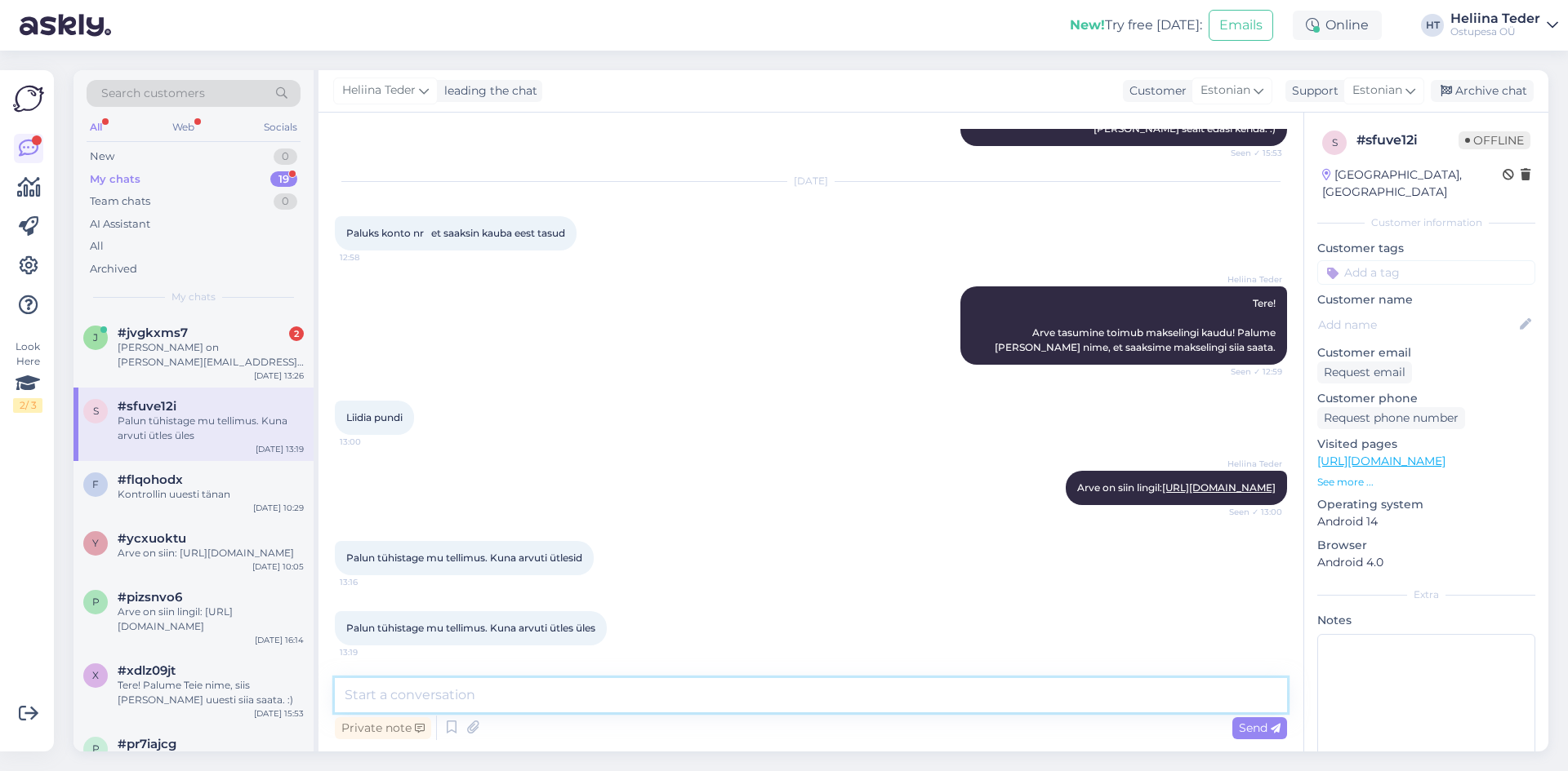
click at [401, 694] on textarea at bounding box center [811, 696] width 952 height 34
click at [382, 699] on textarea at bounding box center [811, 696] width 952 height 34
paste textarea "lTere! [PERSON_NAME] tellinud vastavalt soovidele, arvestades [PERSON_NAME]/soo…"
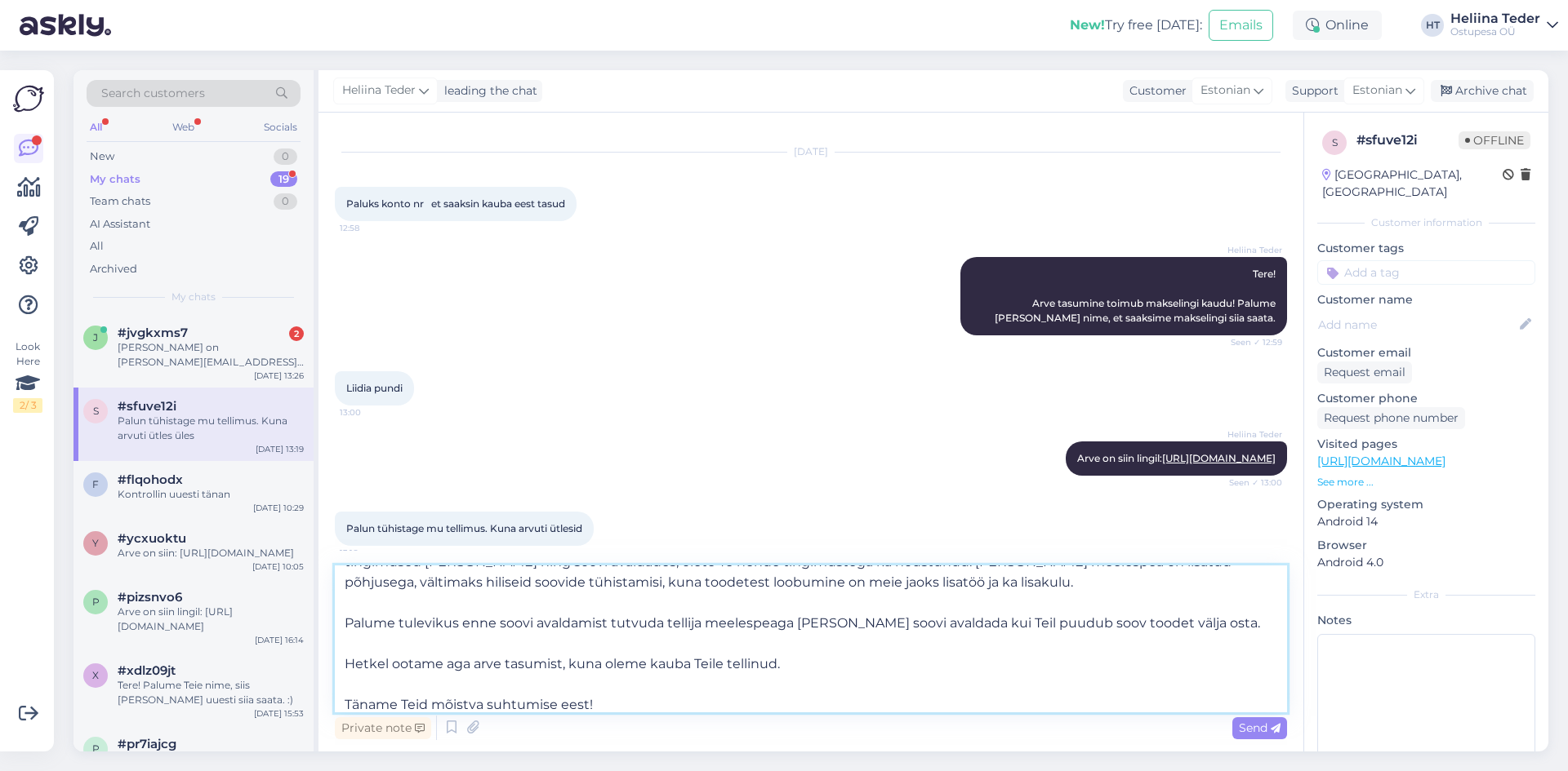
scroll to position [0, 0]
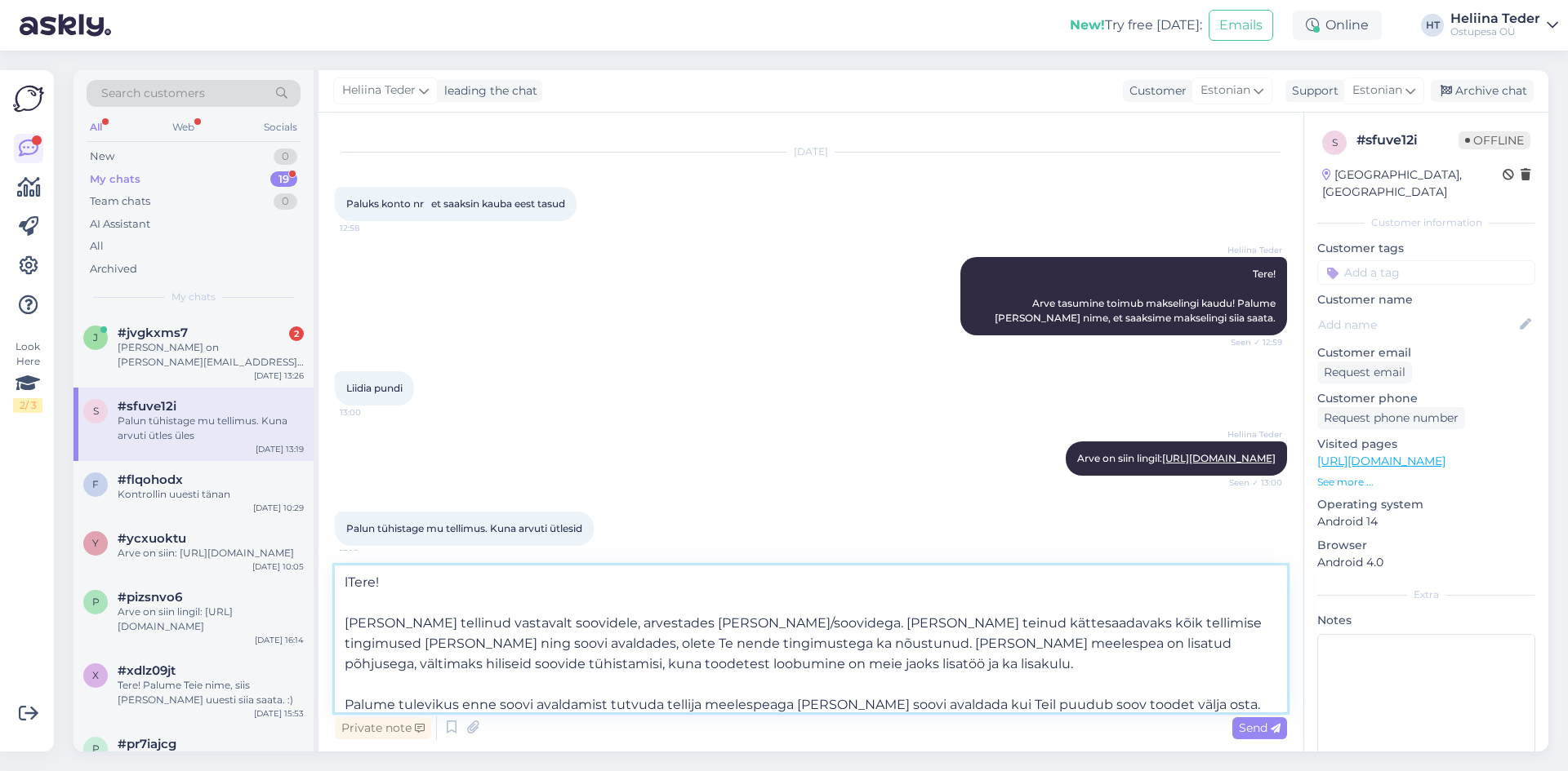
click at [341, 623] on textarea "lTere! [PERSON_NAME] tellinud vastavalt soovidele, arvestades [PERSON_NAME]/soo…" at bounding box center [811, 639] width 952 height 147
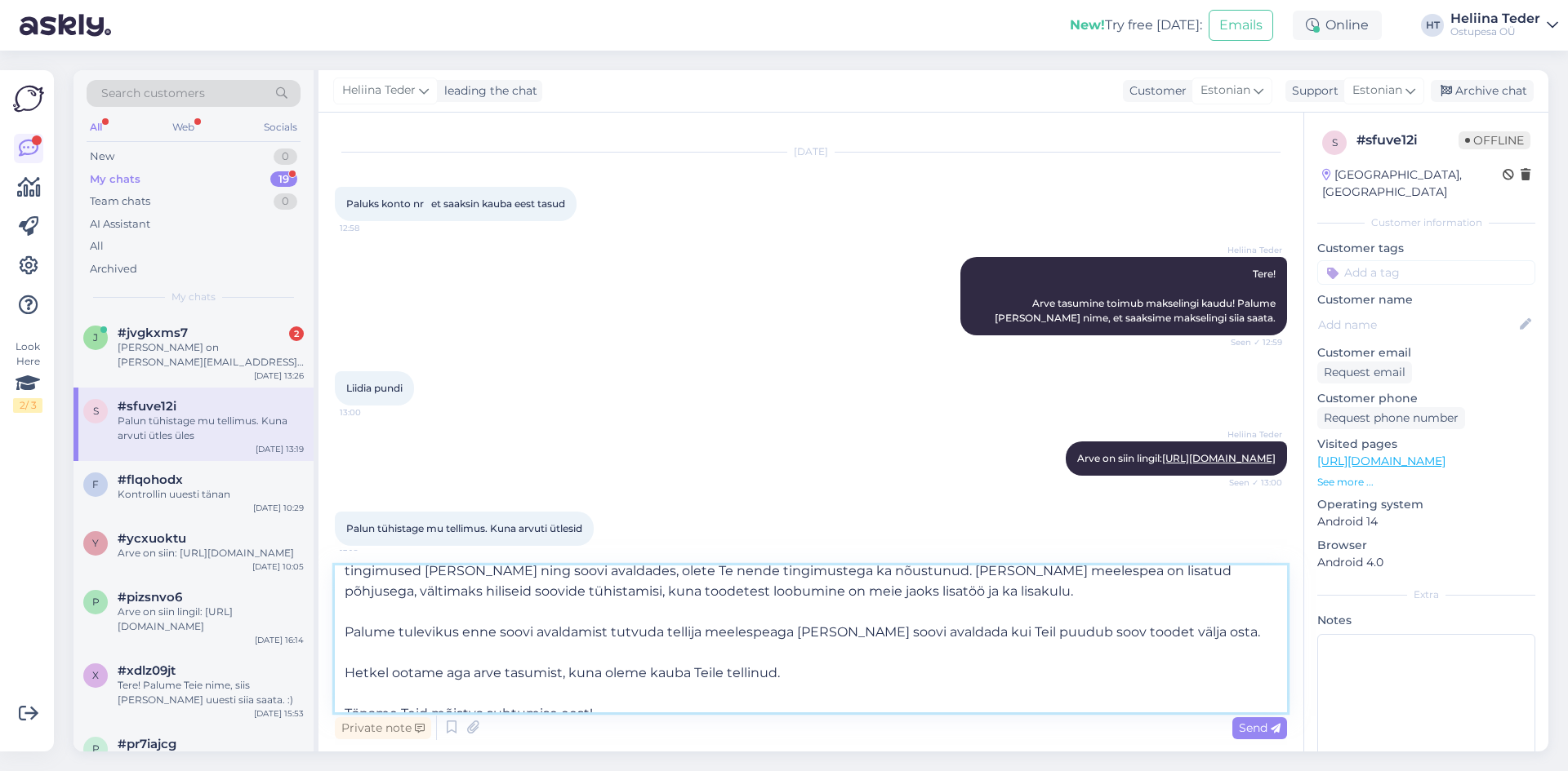
scroll to position [50, 0]
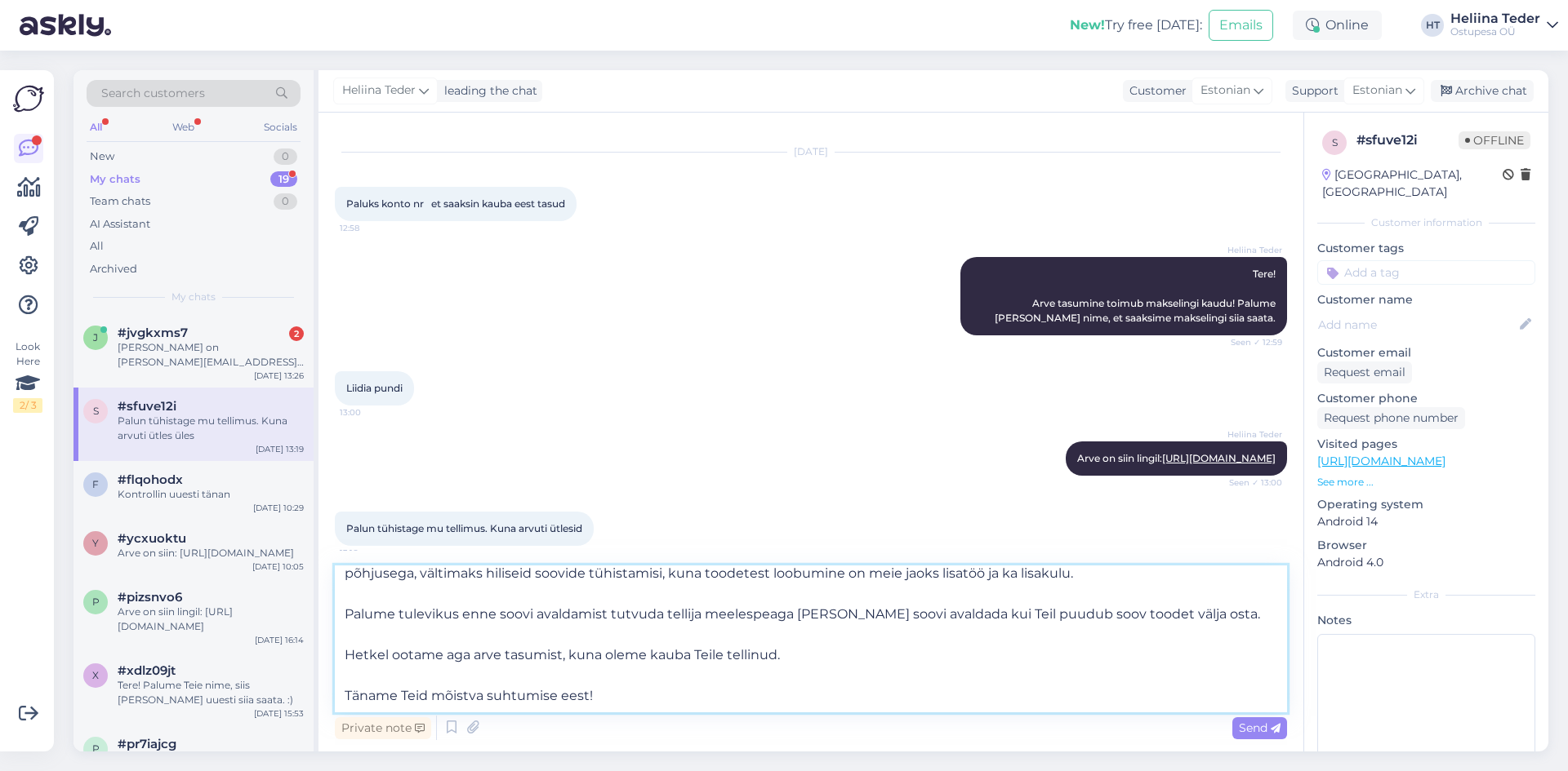
drag, startPoint x: 1208, startPoint y: 618, endPoint x: 347, endPoint y: 617, distance: 861.0
click at [347, 617] on textarea "[PERSON_NAME] tellinud vastavalt soovidele, arvestades [PERSON_NAME]/soovidega.…" at bounding box center [811, 639] width 952 height 147
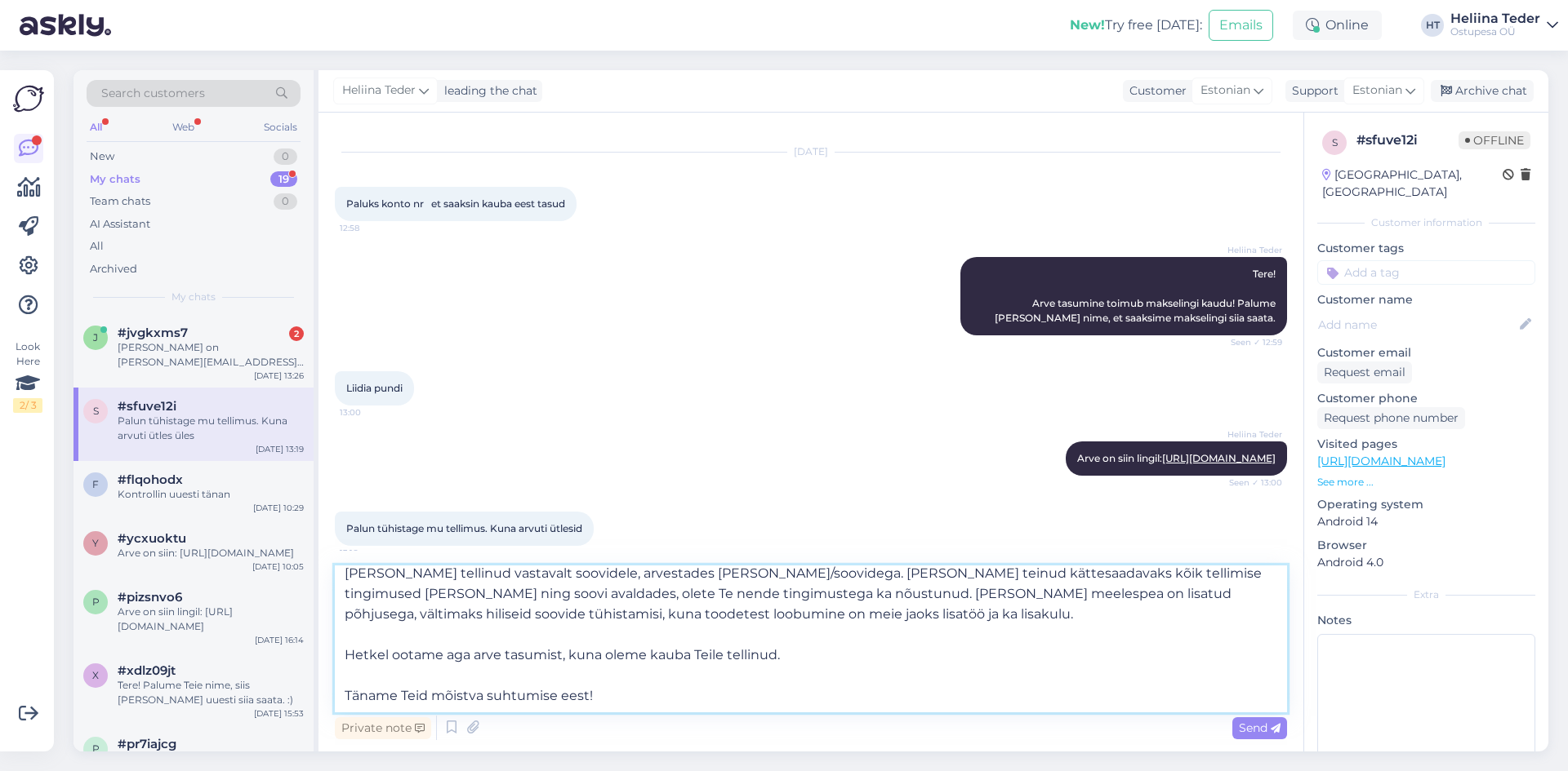
scroll to position [9, 0]
click at [789, 654] on textarea "[PERSON_NAME] tellinud vastavalt soovidele, arvestades [PERSON_NAME]/soovidega.…" at bounding box center [811, 639] width 952 height 147
type textarea "[PERSON_NAME] tellinud vastavalt soovidele, arvestades [PERSON_NAME]/soovidega.…"
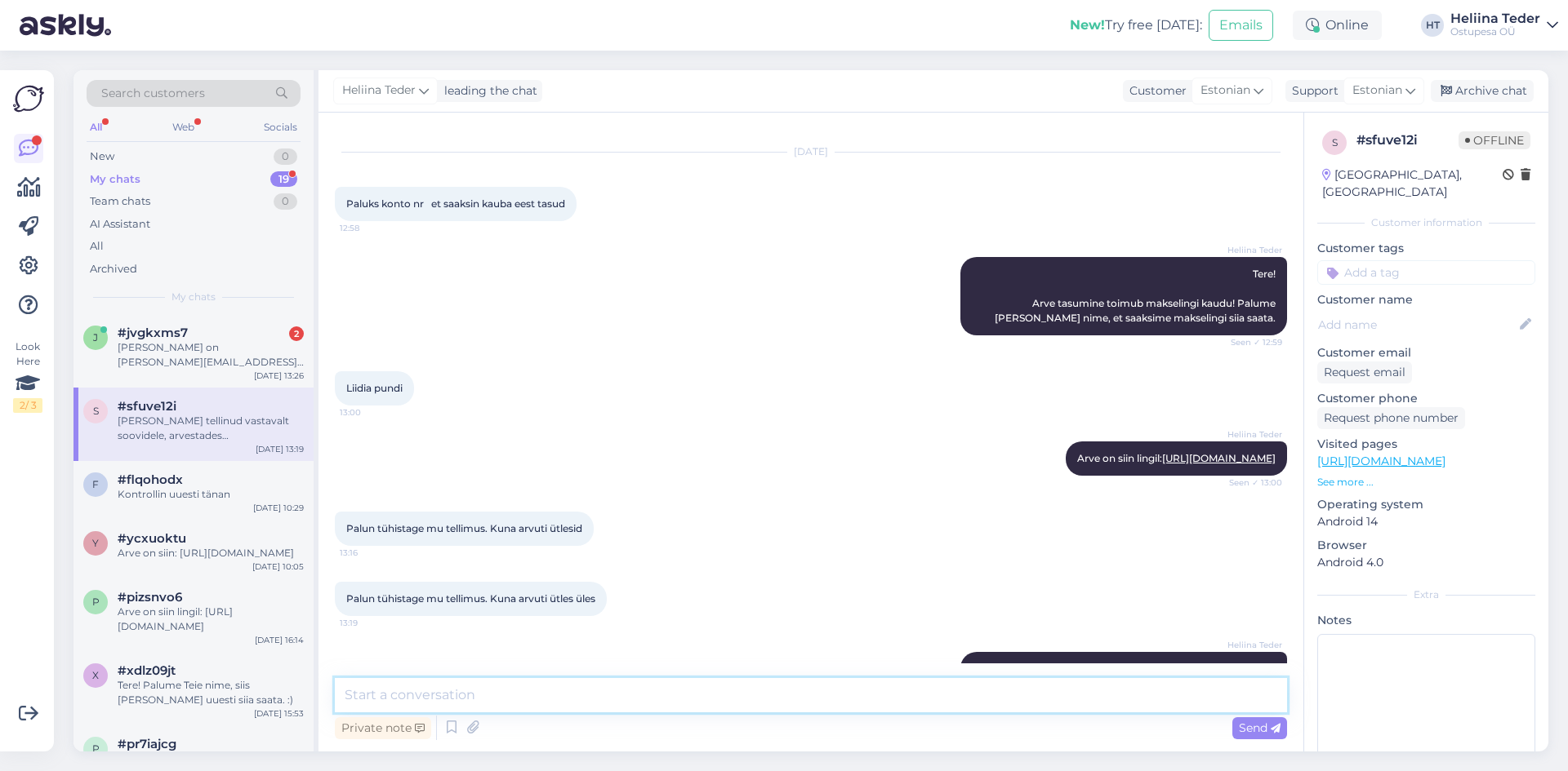
scroll to position [0, 0]
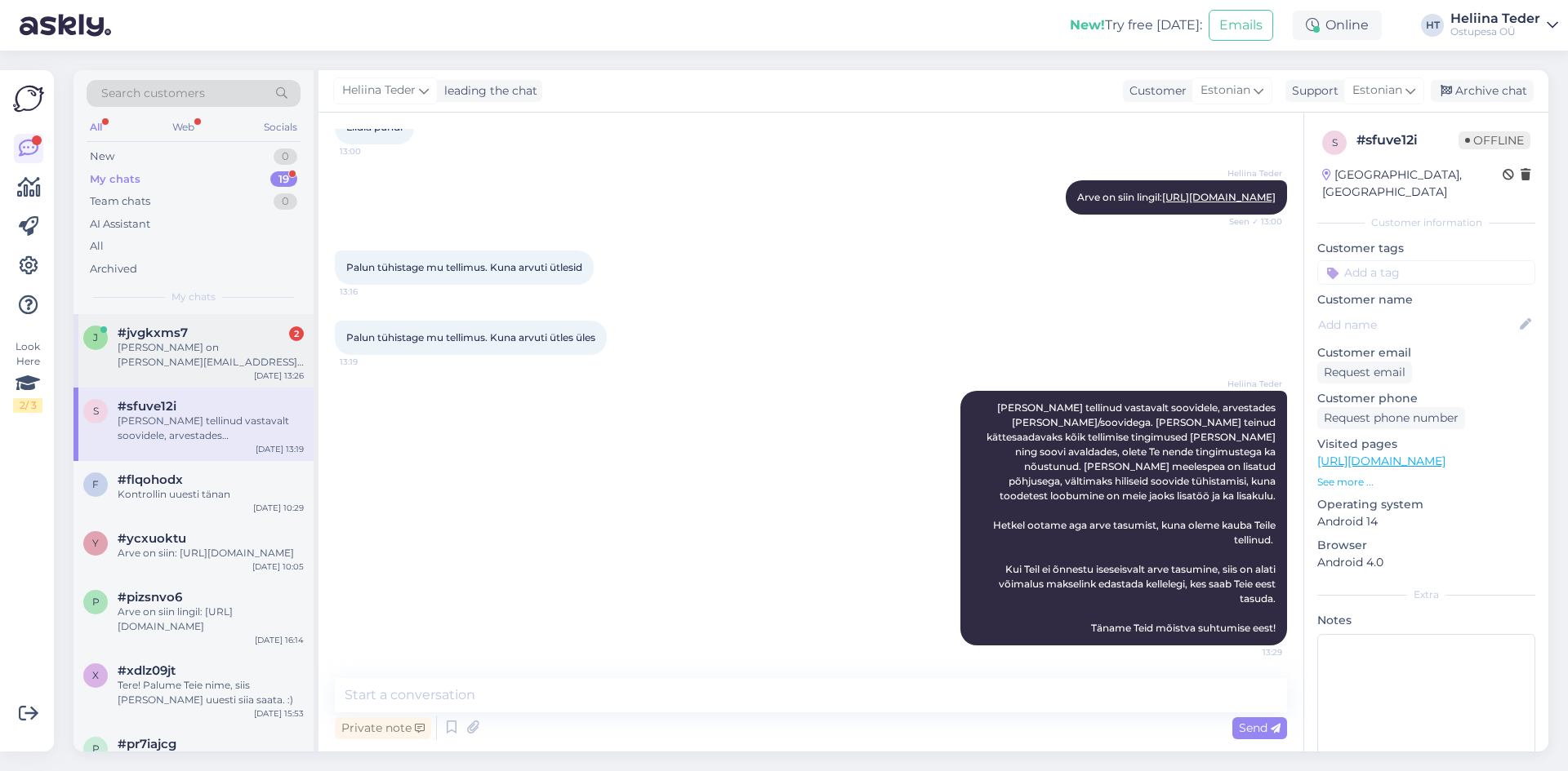
click at [123, 327] on div "j #jvgkxms7 2 [PERSON_NAME] on [PERSON_NAME][EMAIL_ADDRESS][DOMAIN_NAME], 55979…" at bounding box center [193, 351] width 240 height 73
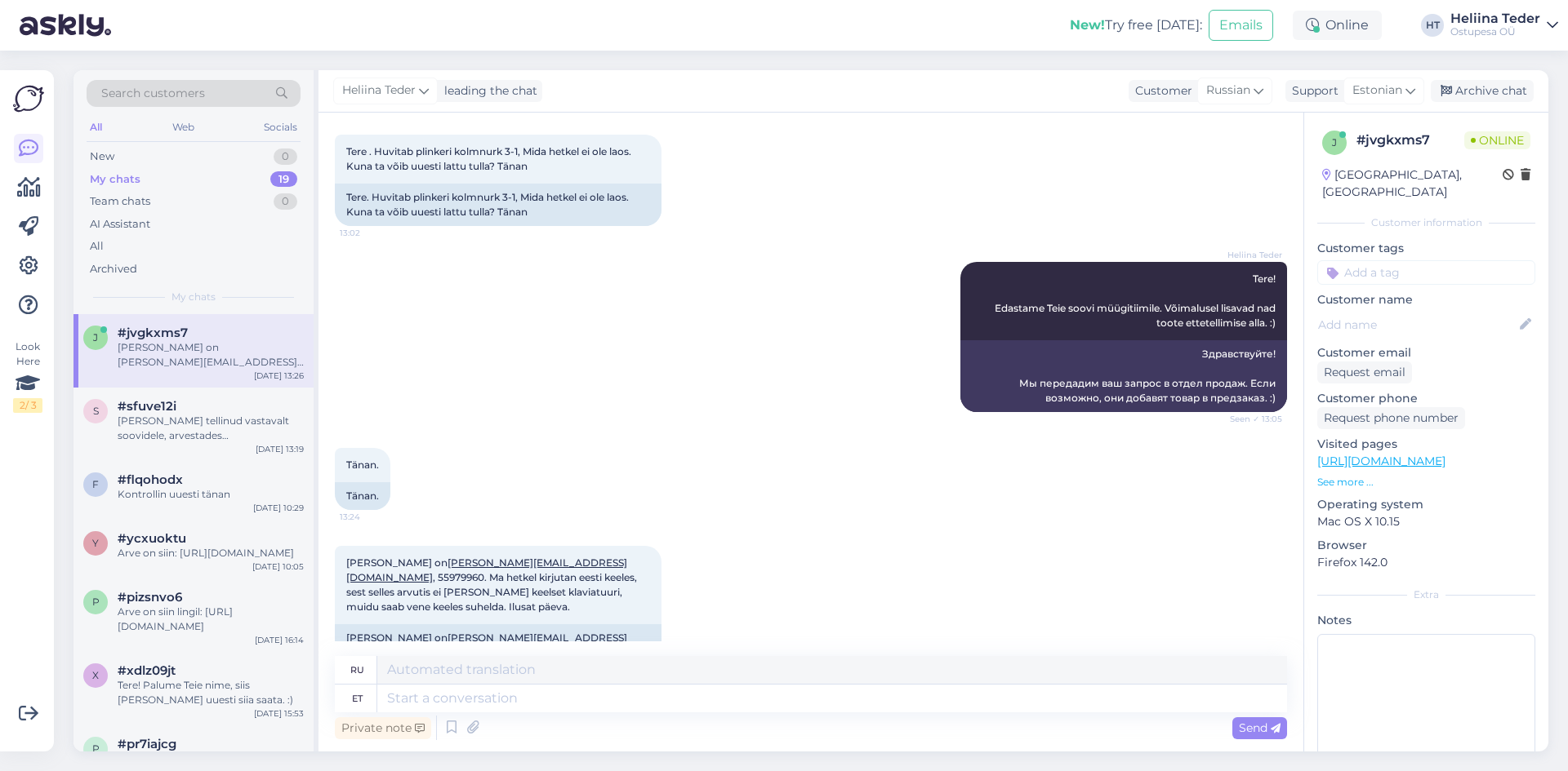
scroll to position [153, 0]
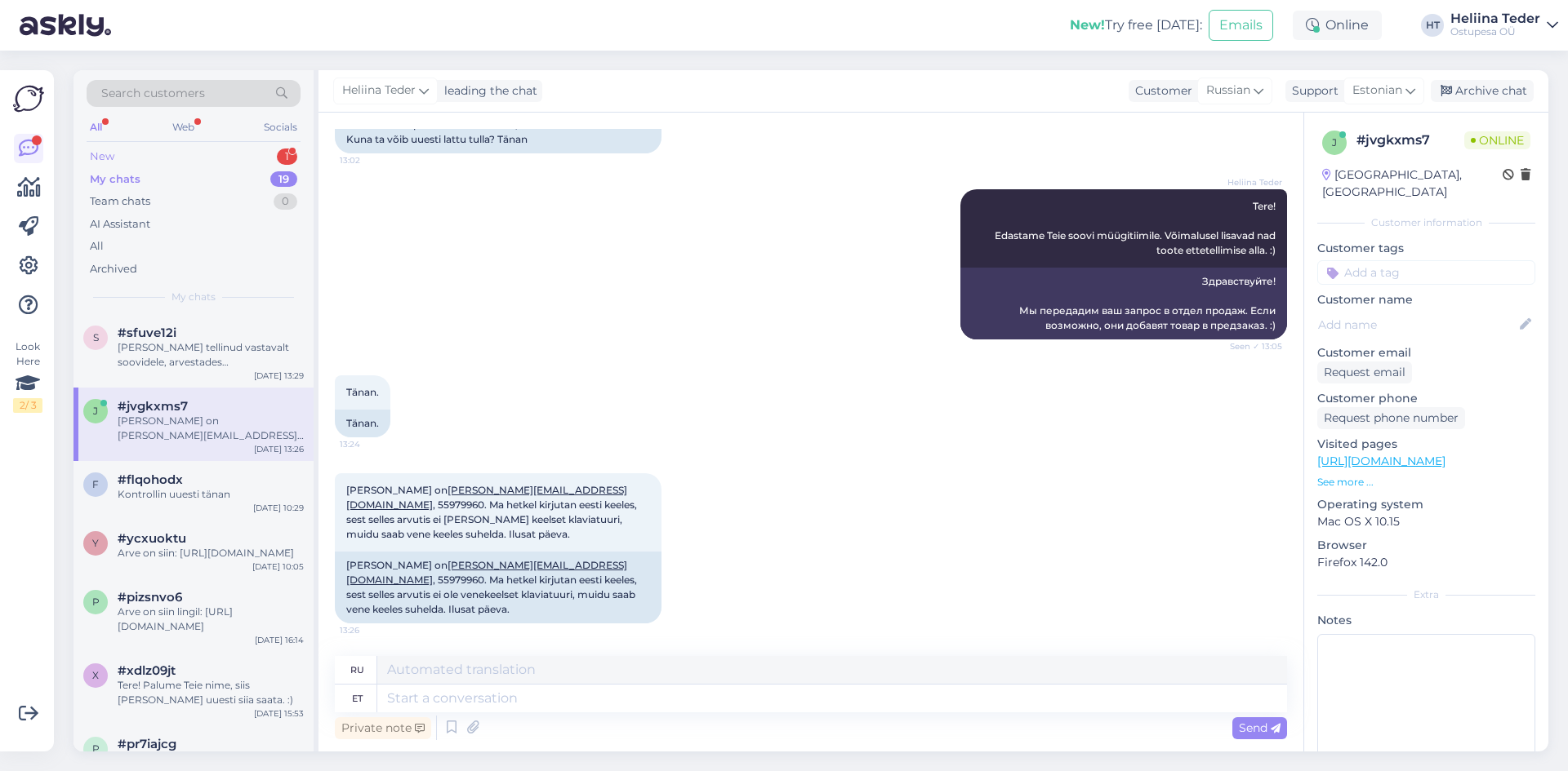
click at [154, 149] on div "New 1" at bounding box center [193, 156] width 214 height 23
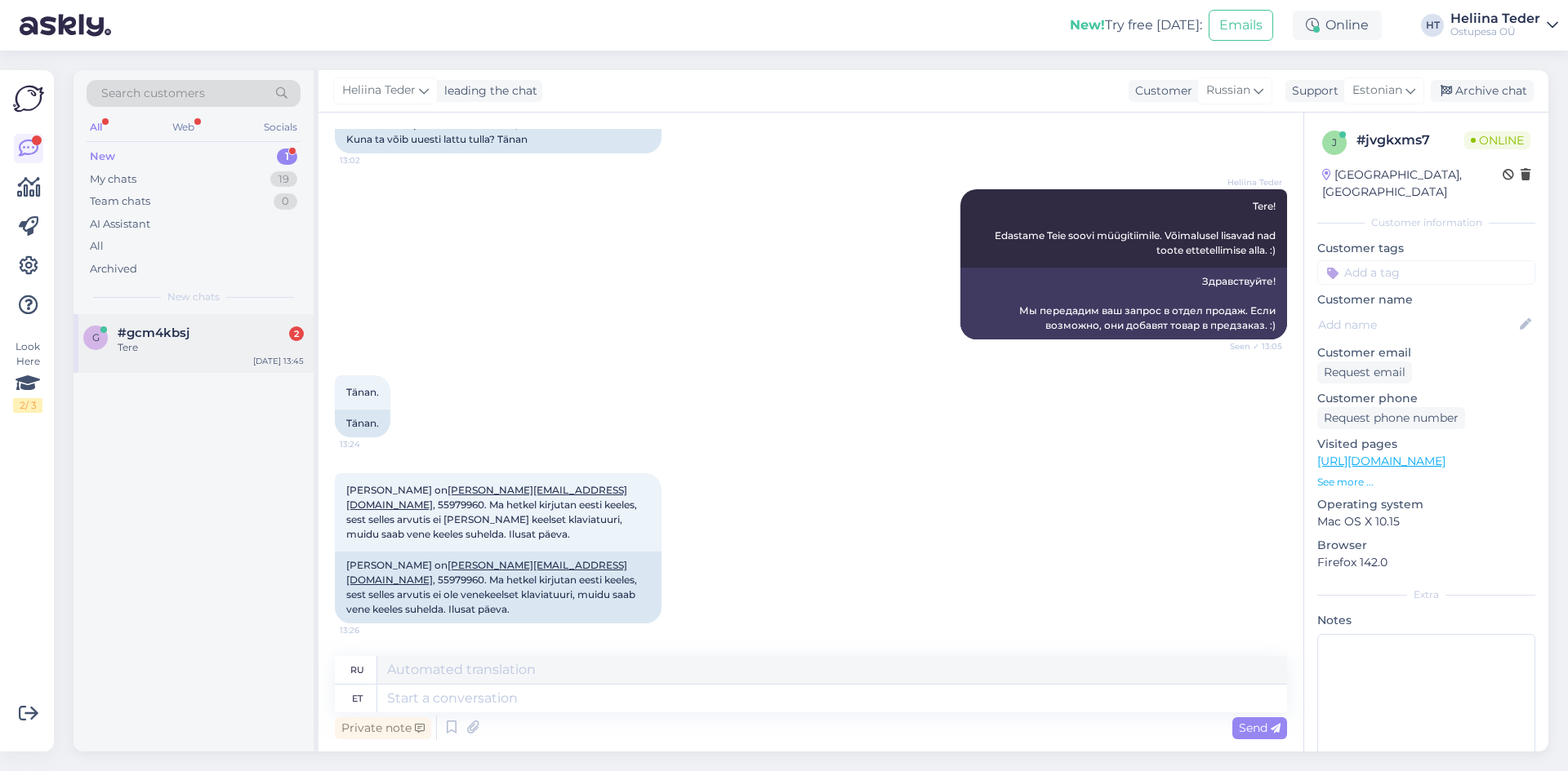
click at [187, 340] on span "#gcm4kbsj" at bounding box center [154, 333] width 72 height 15
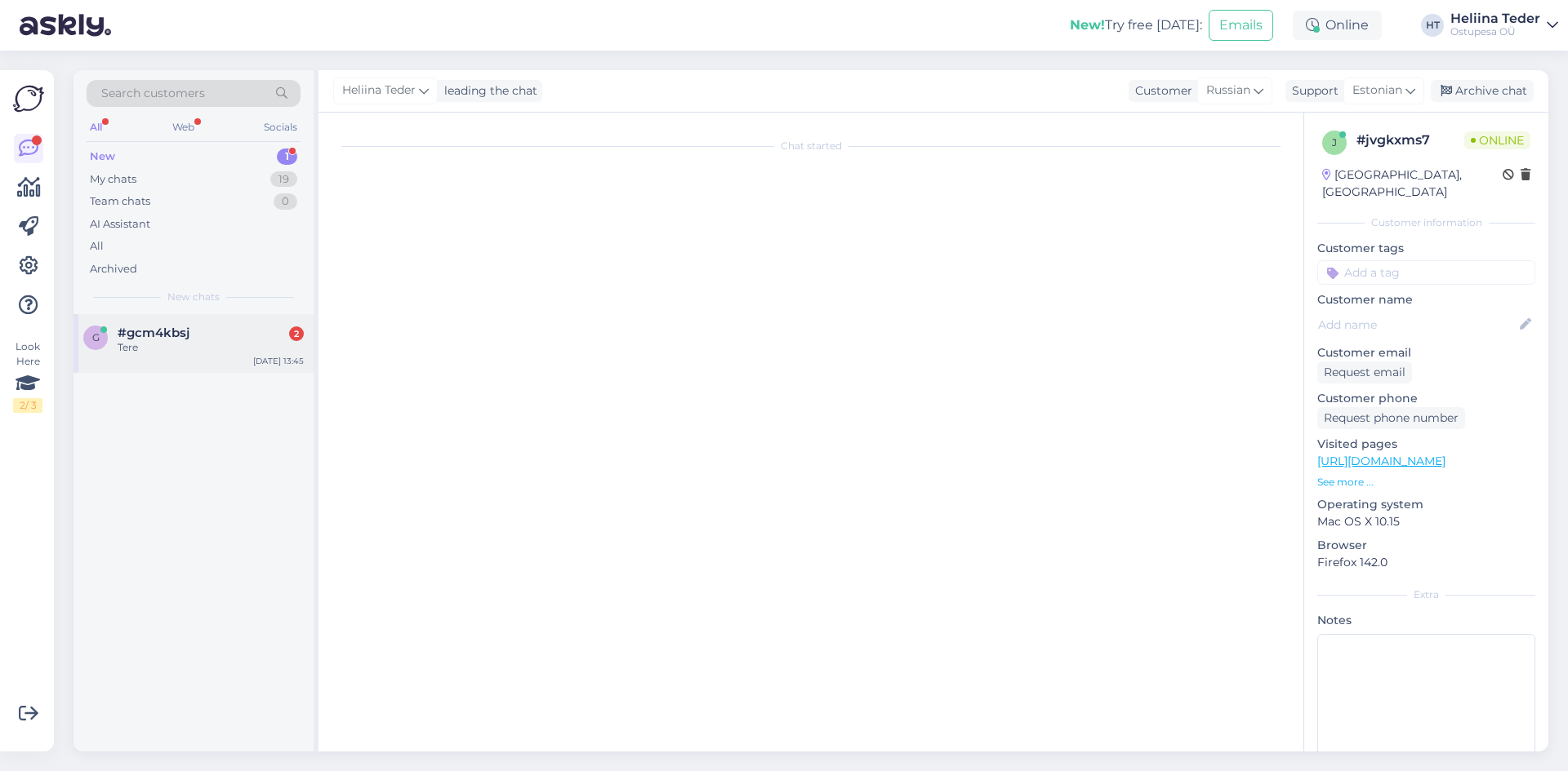
scroll to position [0, 0]
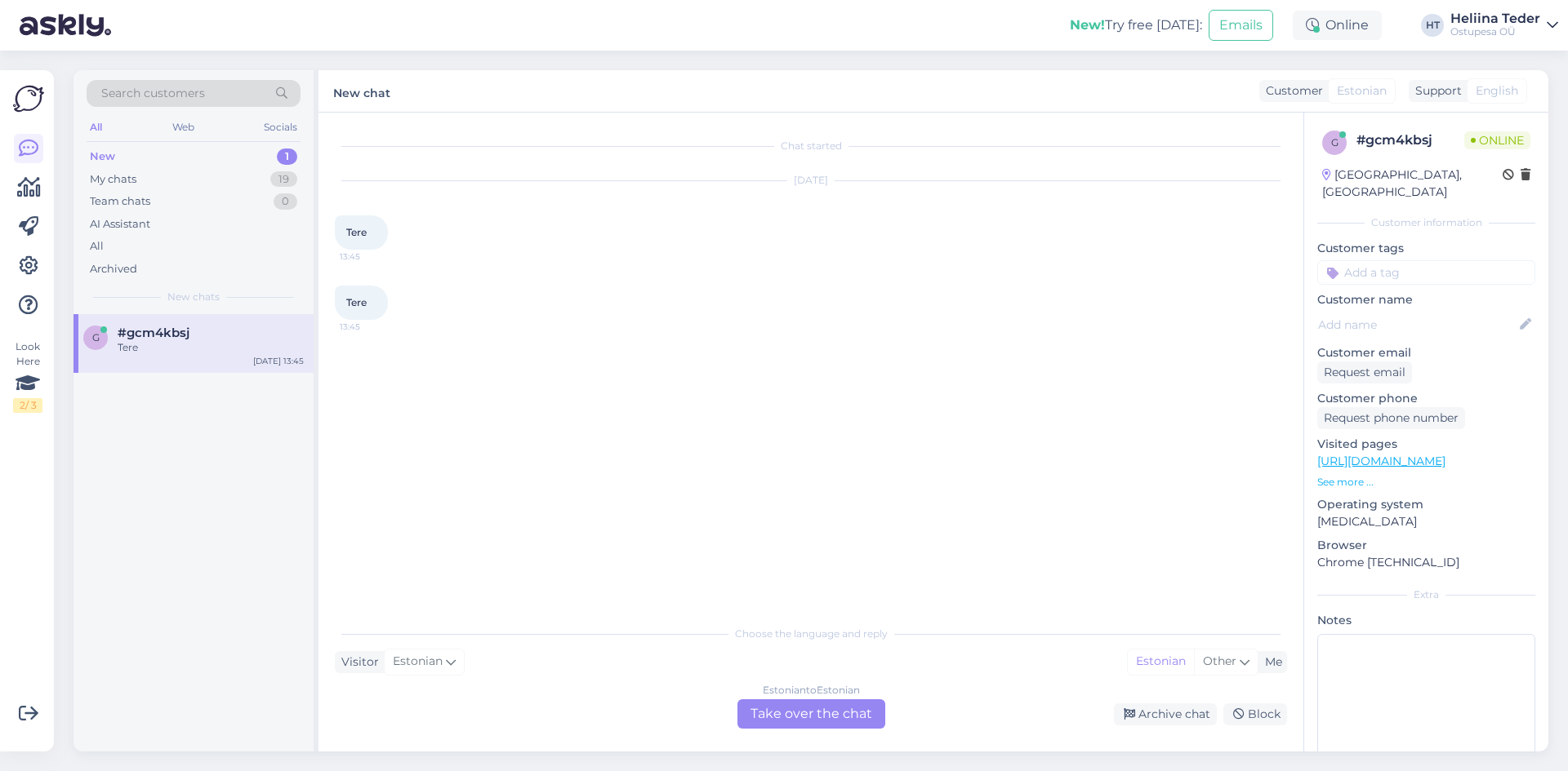
click at [758, 720] on div "Estonian to Estonian Take over the chat" at bounding box center [811, 714] width 148 height 29
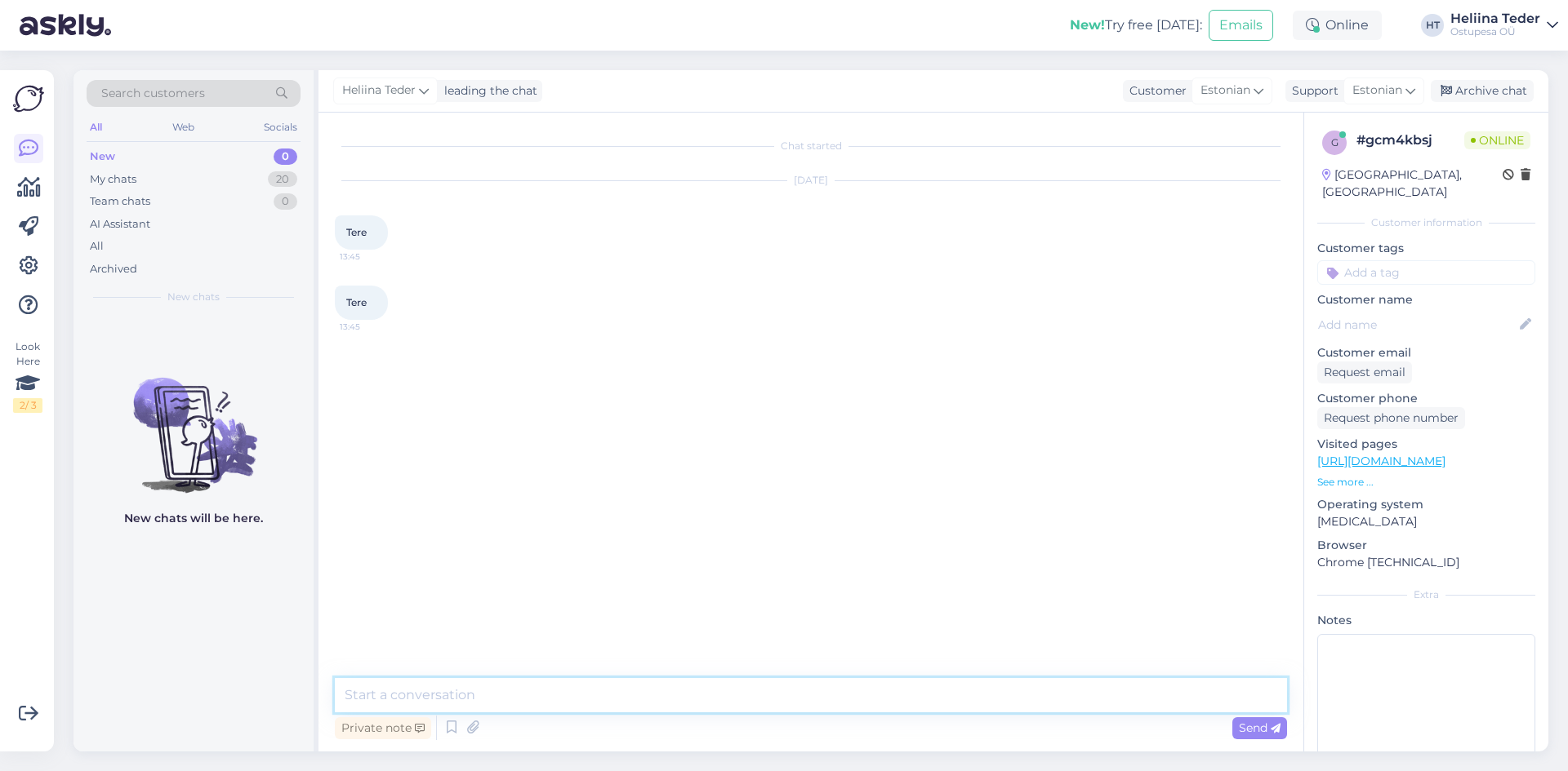
click at [494, 698] on textarea at bounding box center [811, 696] width 952 height 34
type textarea "Tere! :)"
click at [558, 691] on textarea at bounding box center [811, 696] width 952 height 34
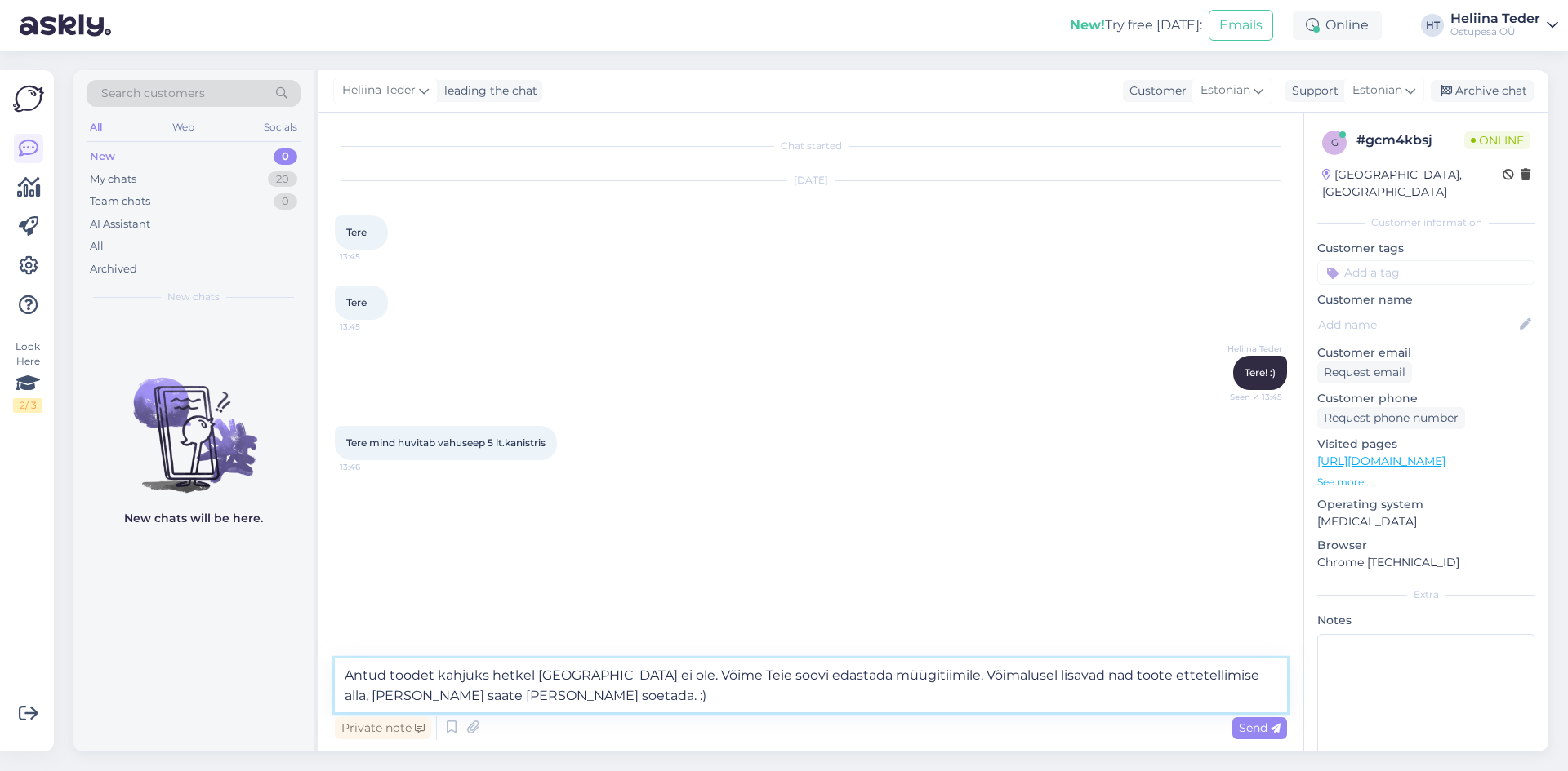
type textarea "Antud toodet kahjuks hetkel [GEOGRAPHIC_DATA] ei ole. Võime Teie soovi edastada…"
